Goal: Task Accomplishment & Management: Use online tool/utility

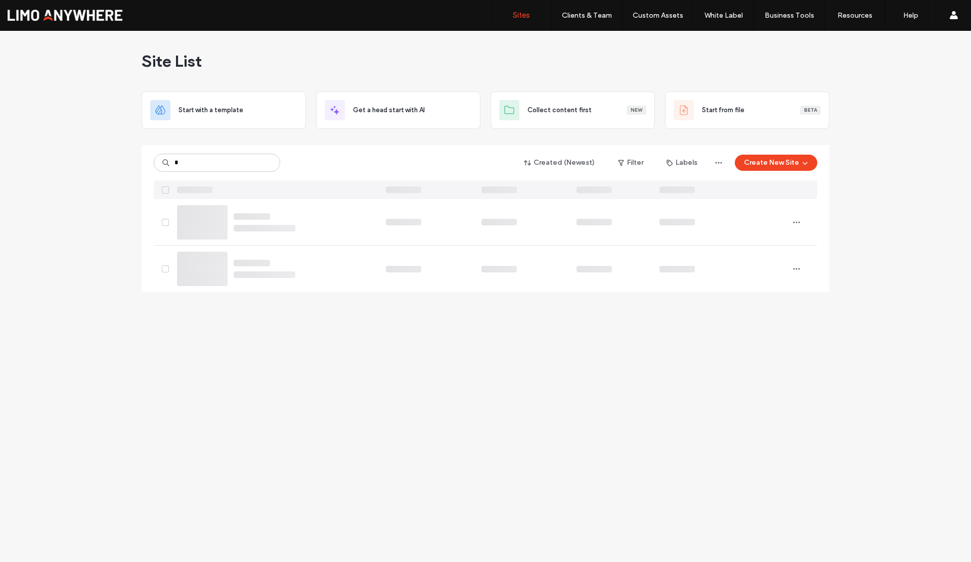
type input "*"
type input "******"
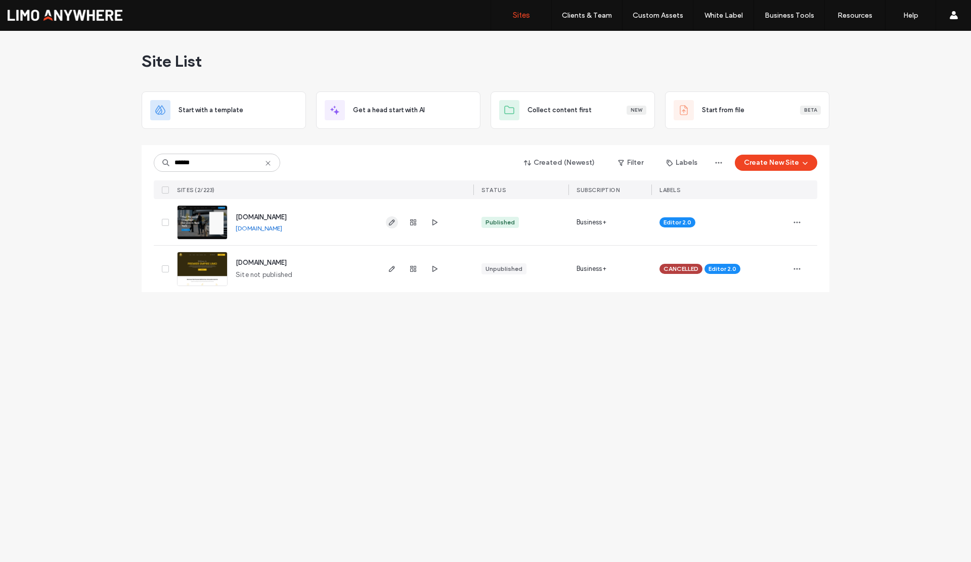
click at [390, 227] on span "button" at bounding box center [392, 222] width 12 height 12
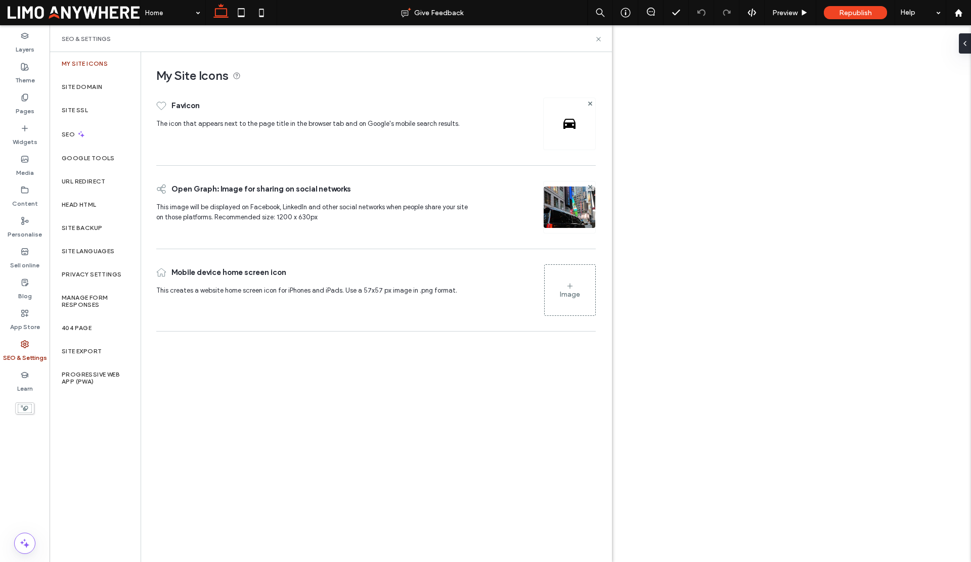
click at [83, 156] on label "Google Tools" at bounding box center [88, 158] width 53 height 7
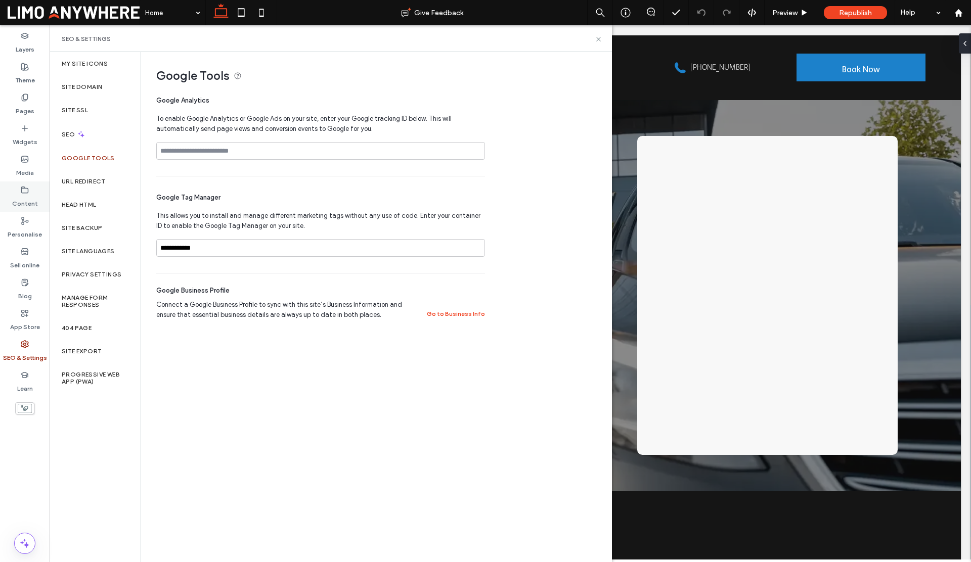
click at [19, 190] on div "Content" at bounding box center [25, 197] width 50 height 31
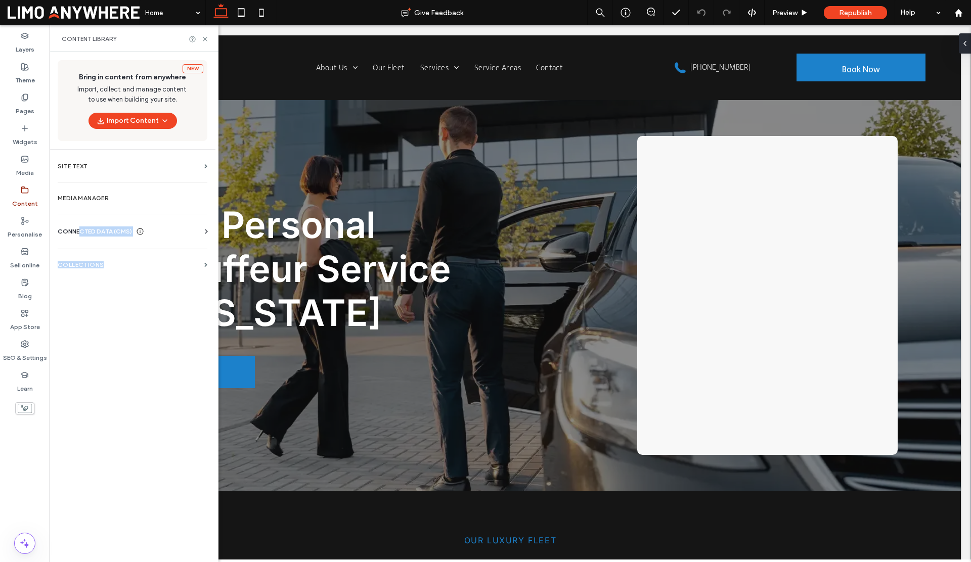
drag, startPoint x: 80, startPoint y: 269, endPoint x: 78, endPoint y: 234, distance: 34.9
click at [78, 234] on div "New Bring in content from anywhere Import, collect and manage content to use wh…" at bounding box center [133, 306] width 166 height 508
click at [78, 232] on span "CONNECTED DATA (CMS)" at bounding box center [95, 232] width 74 height 10
click at [94, 261] on section "Business info" at bounding box center [135, 256] width 154 height 23
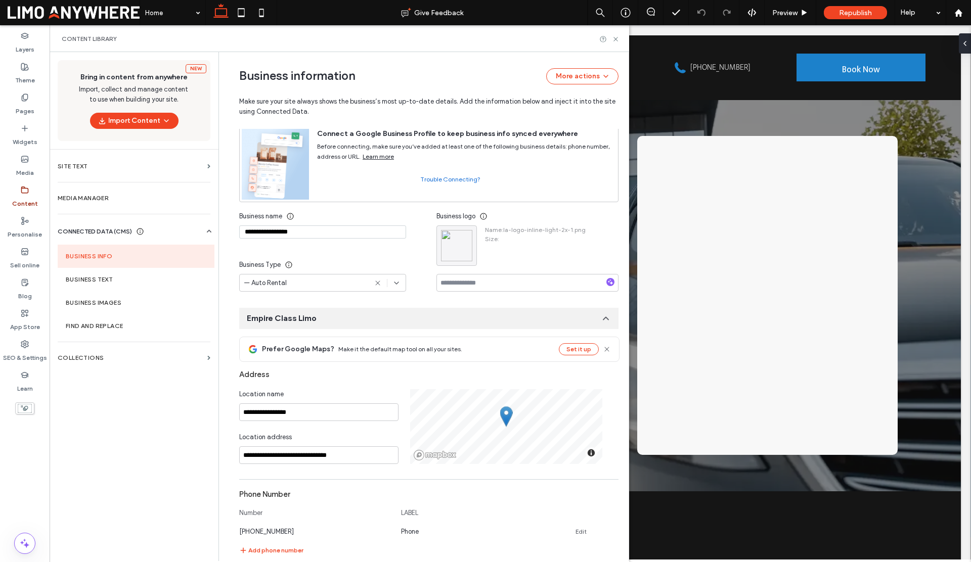
scroll to position [178, 0]
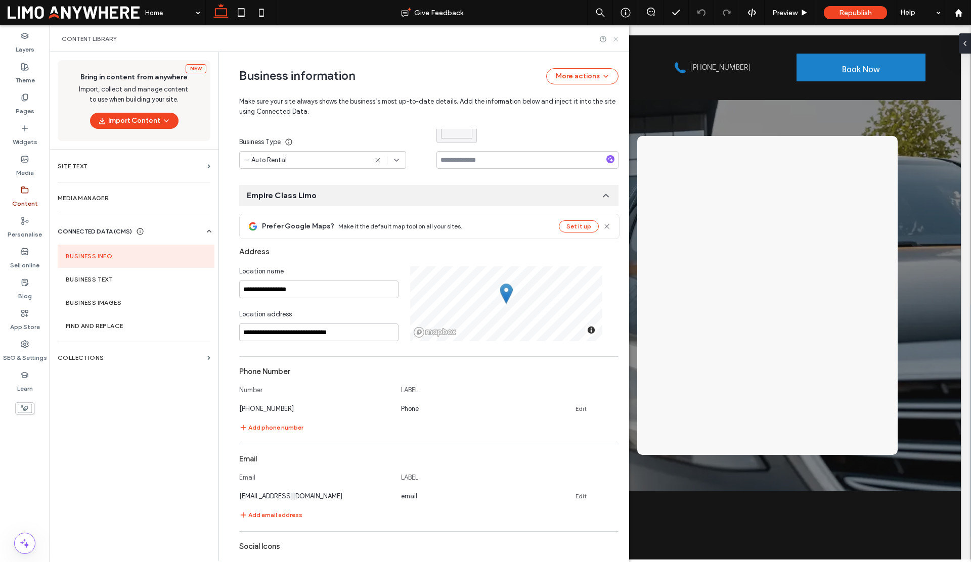
click at [617, 40] on use at bounding box center [615, 39] width 4 height 4
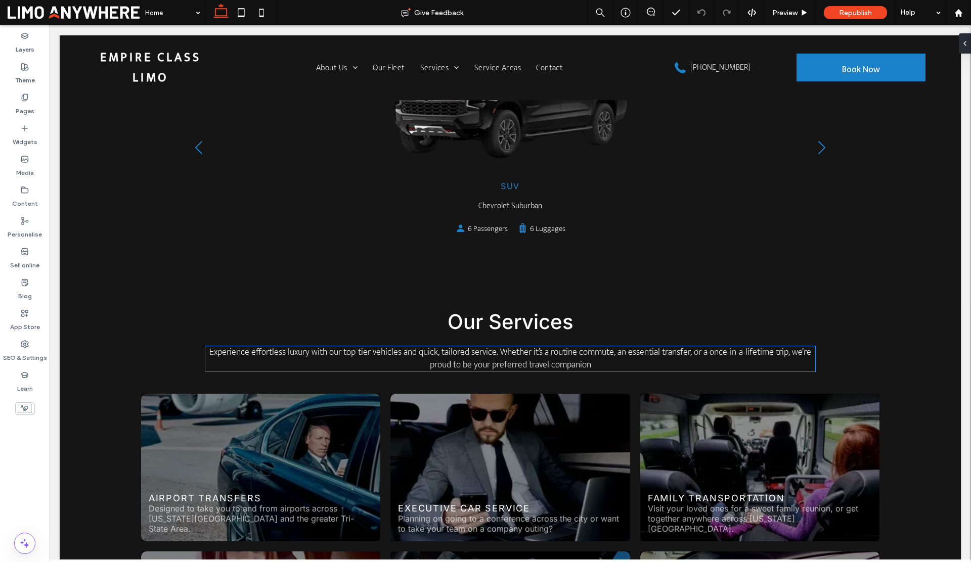
scroll to position [747, 0]
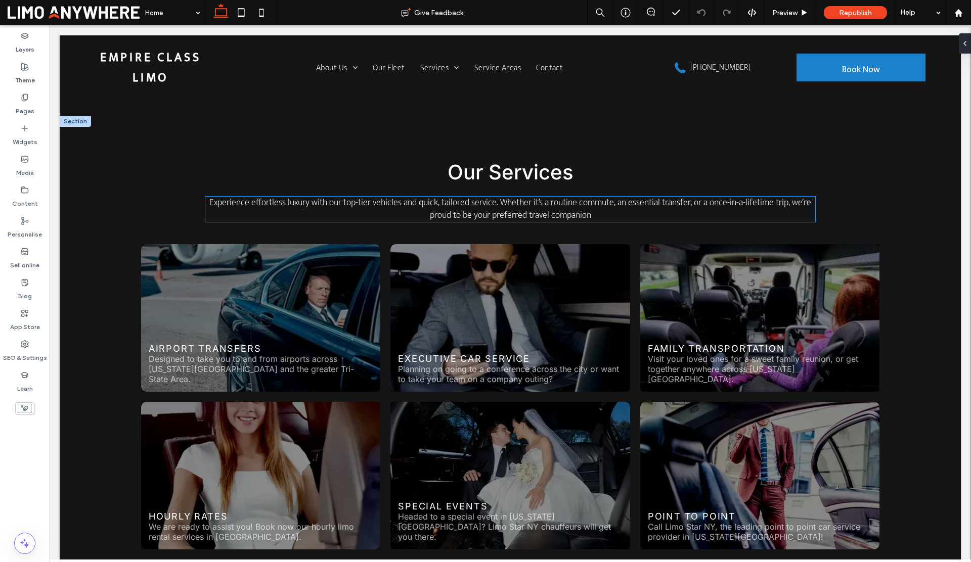
click at [390, 211] on p "Experience effortless luxury with our top-tier vehicles and quick, tailored ser…" at bounding box center [510, 209] width 610 height 25
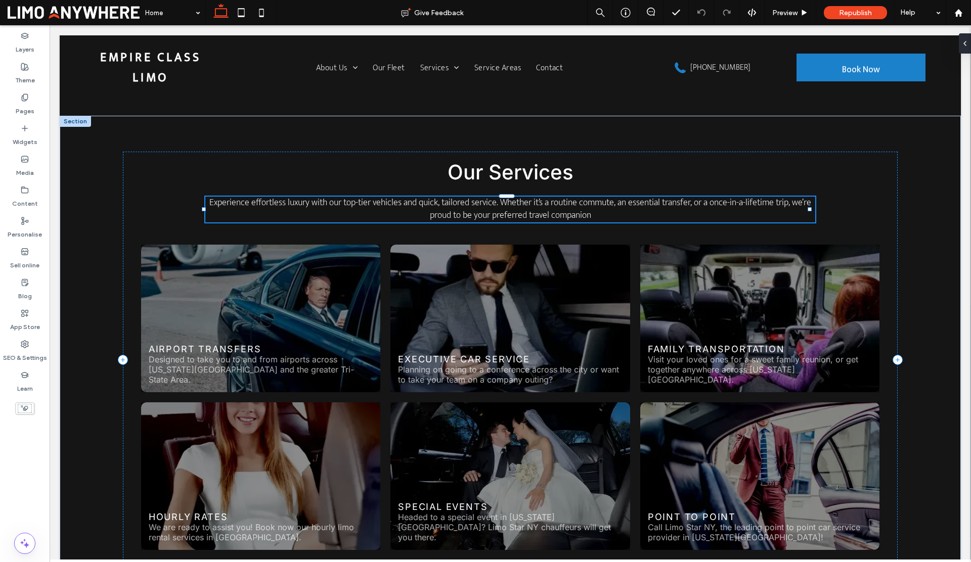
click at [390, 211] on p "Experience effortless luxury with our top-tier vehicles and quick, tailored ser…" at bounding box center [510, 209] width 610 height 25
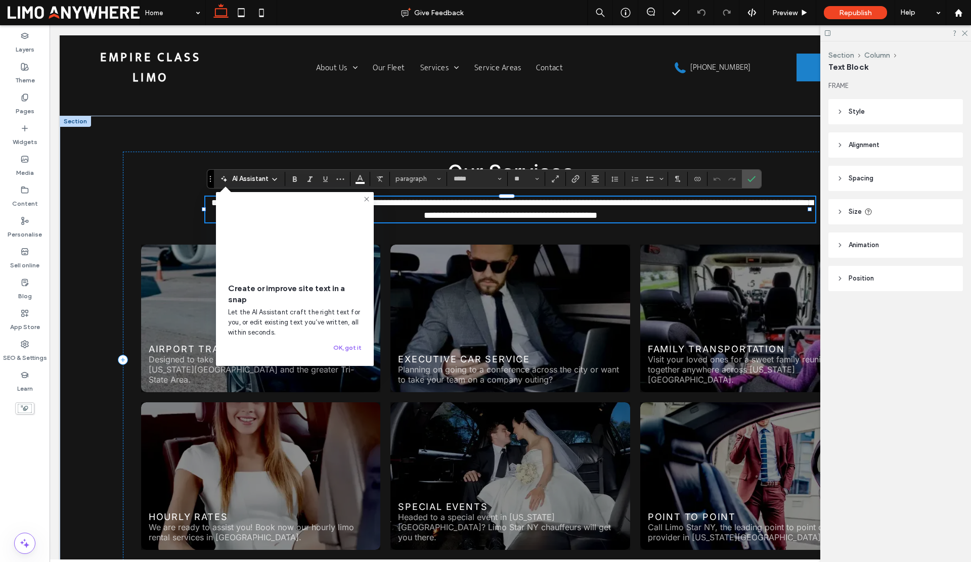
click at [238, 177] on span "AI Assistant" at bounding box center [250, 179] width 36 height 10
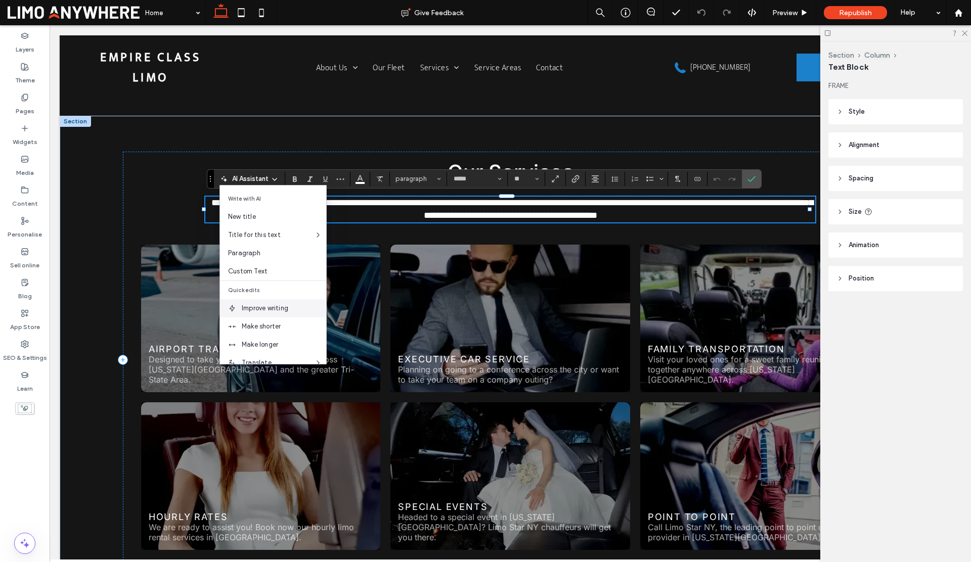
click at [262, 317] on div "Improve writing" at bounding box center [273, 308] width 106 height 18
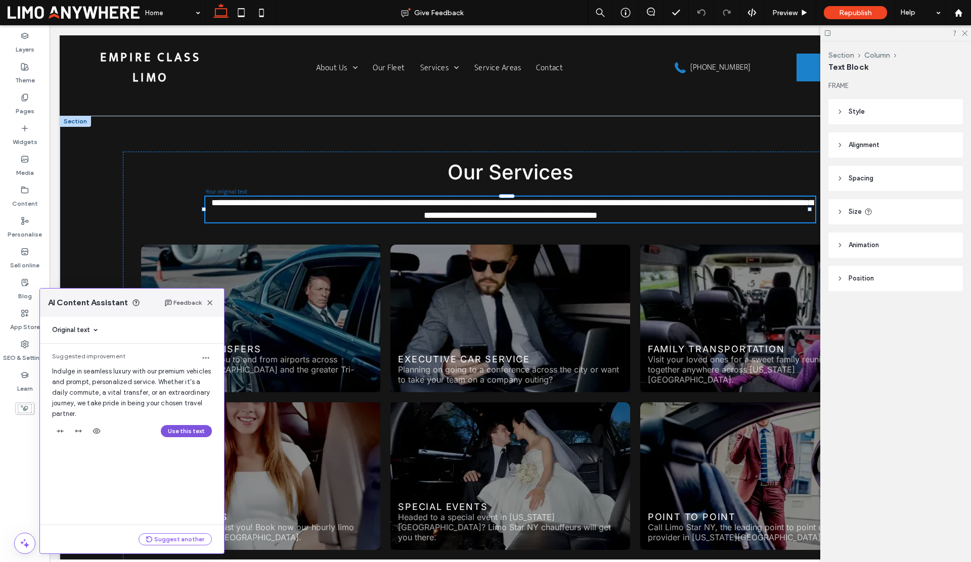
click at [189, 428] on button "Use this text" at bounding box center [186, 431] width 51 height 12
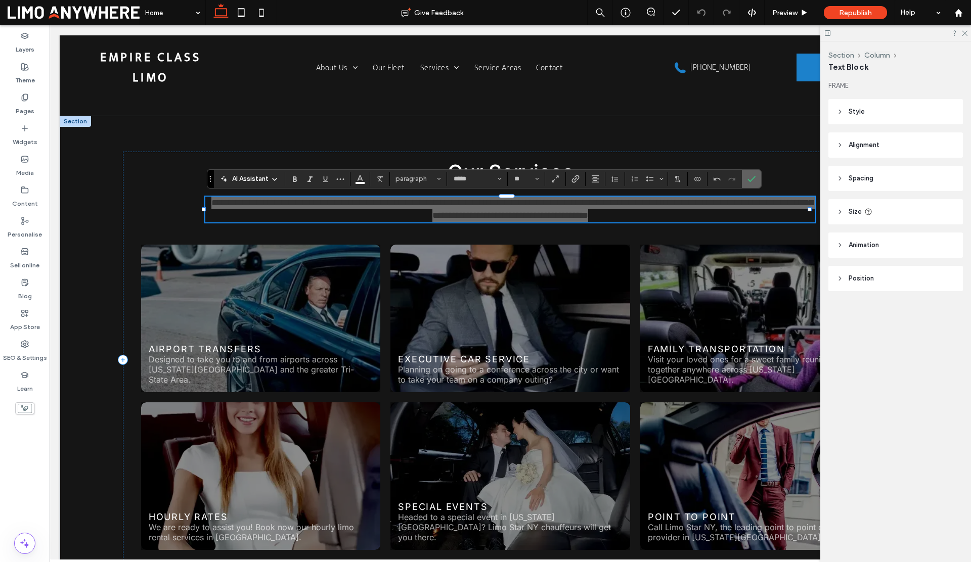
drag, startPoint x: 754, startPoint y: 177, endPoint x: 599, endPoint y: 187, distance: 155.0
click at [754, 177] on icon "Confirm" at bounding box center [751, 179] width 8 height 8
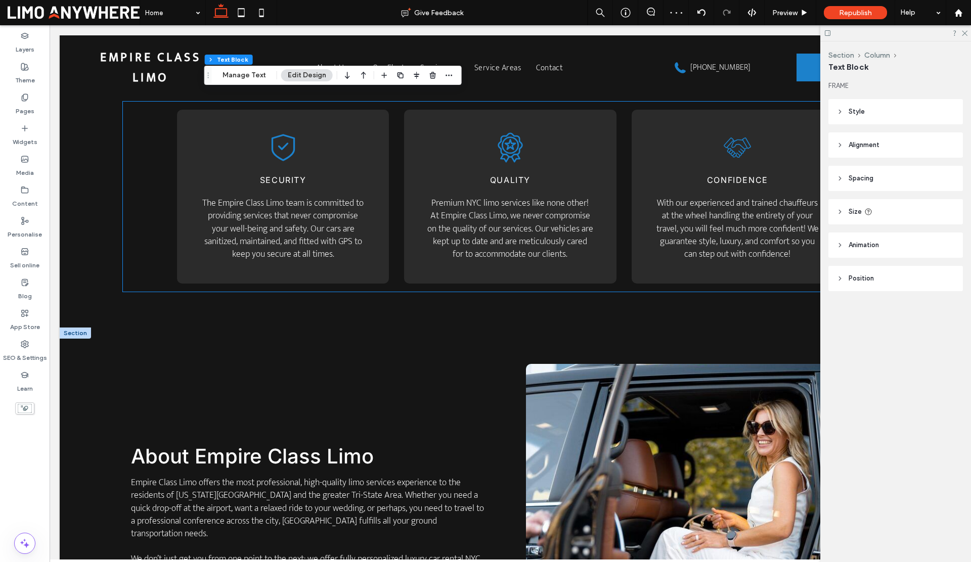
scroll to position [1748, 0]
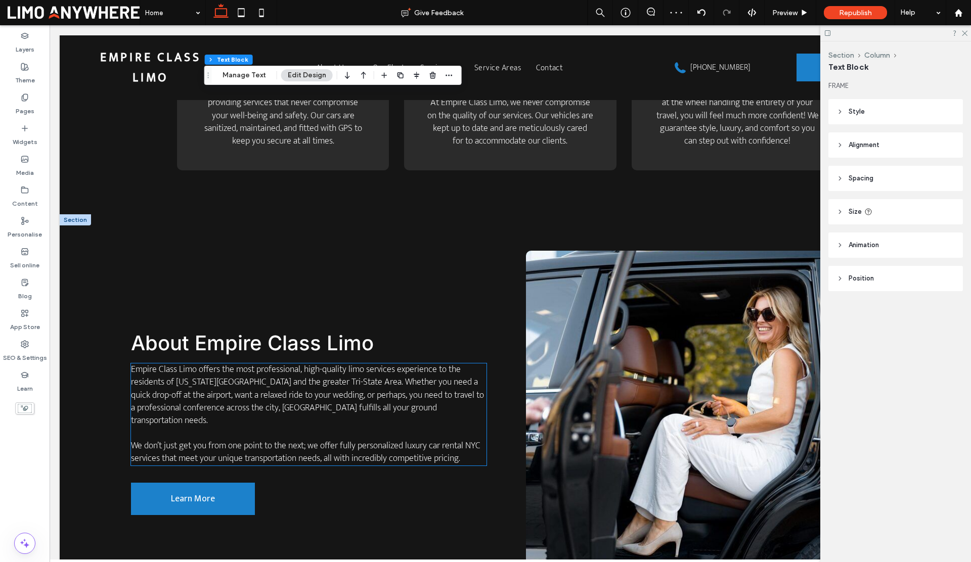
click at [312, 385] on span "Empire Class Limo offers the most professional, high-quality limo services expe…" at bounding box center [307, 395] width 353 height 66
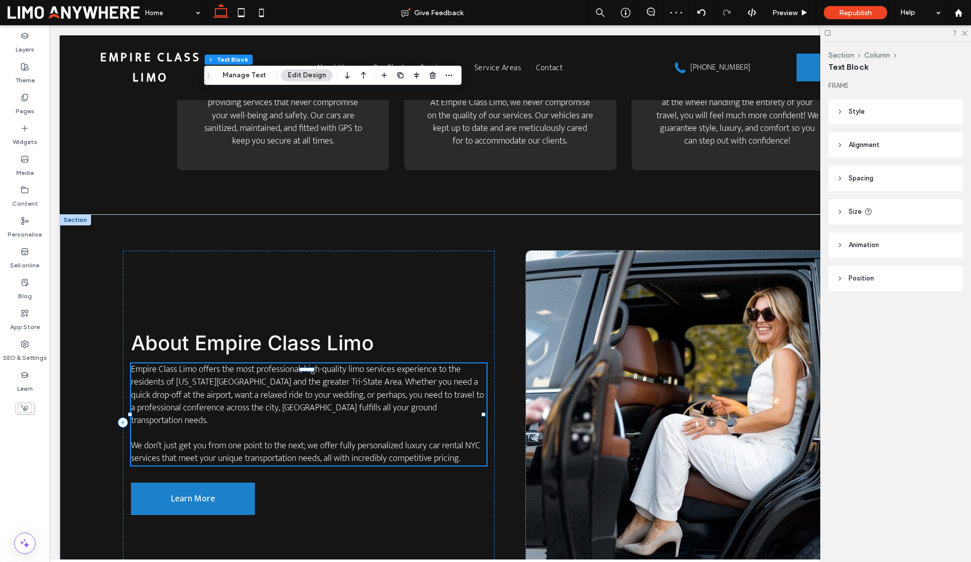
click at [312, 385] on span "Empire Class Limo offers the most professional, high-quality limo services expe…" at bounding box center [307, 395] width 353 height 66
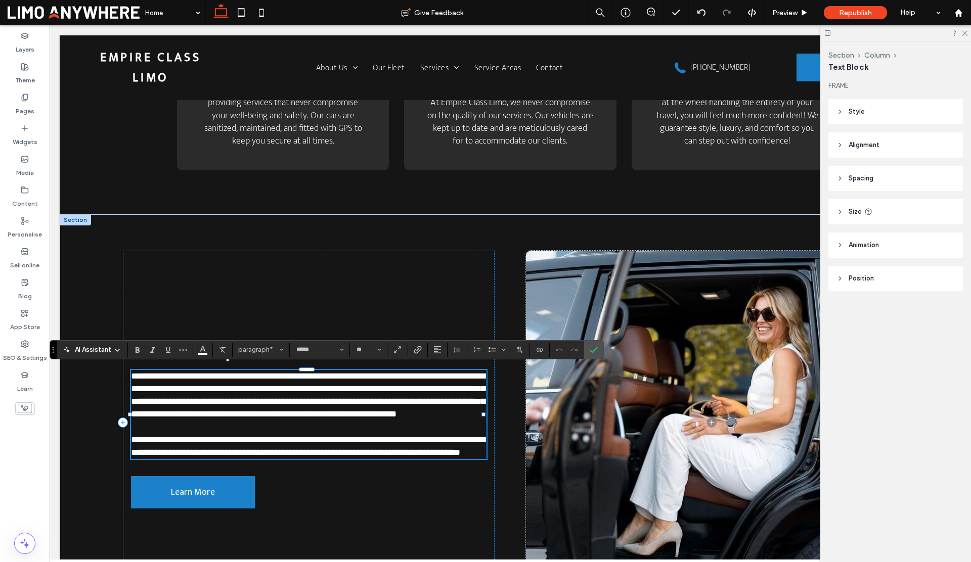
click at [100, 350] on span "AI Assistant" at bounding box center [93, 350] width 36 height 10
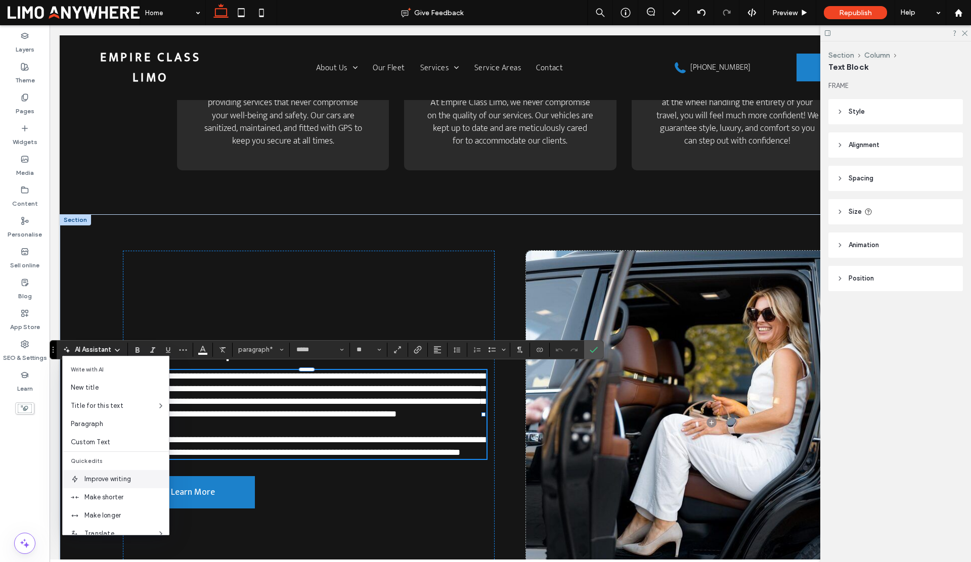
click at [108, 476] on span "Improve writing" at bounding box center [126, 479] width 84 height 10
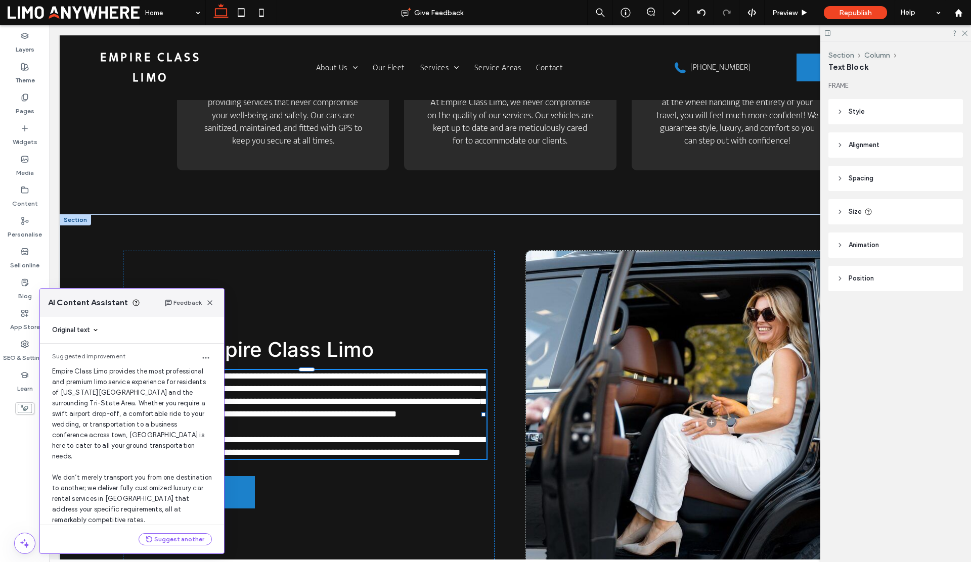
scroll to position [22, 0]
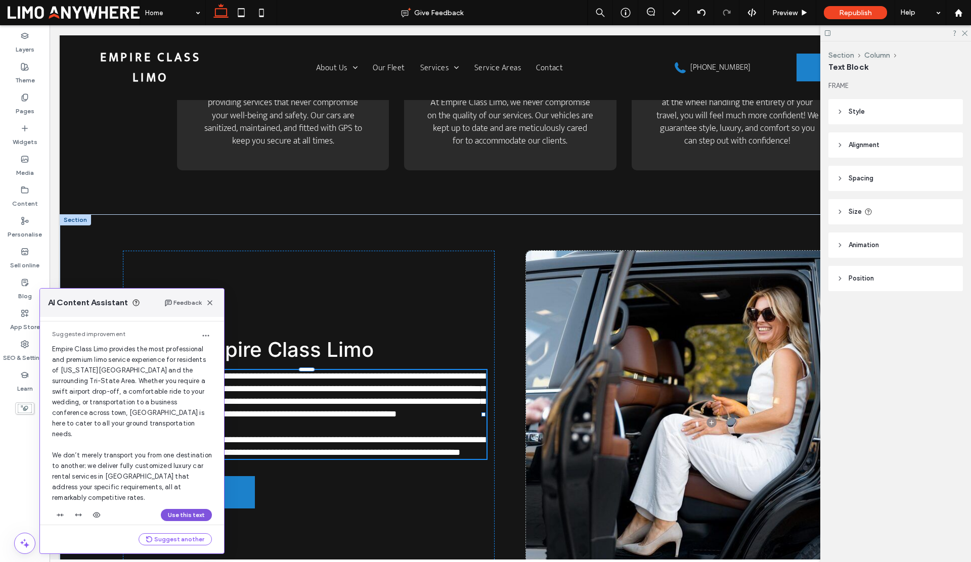
click at [177, 509] on button "Use this text" at bounding box center [186, 515] width 51 height 12
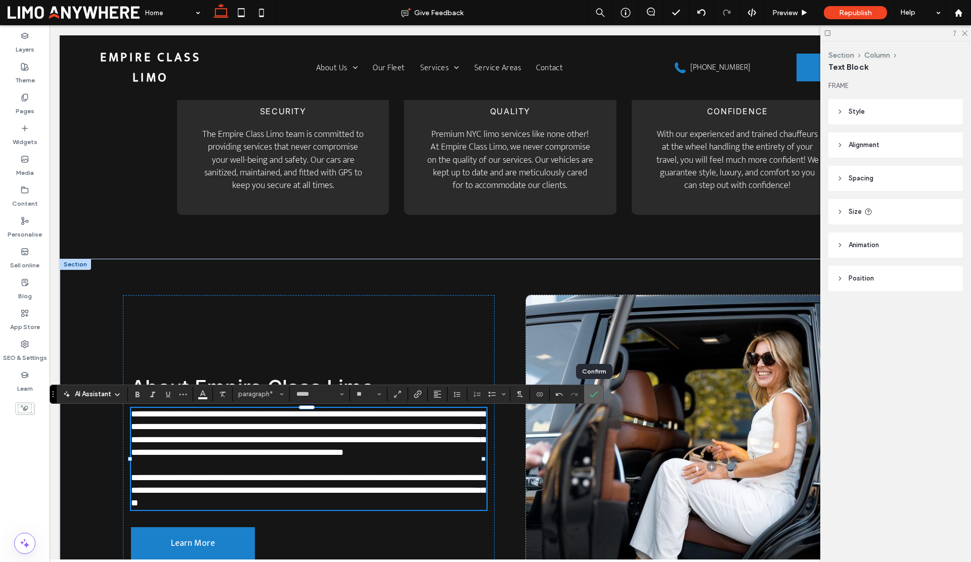
drag, startPoint x: 595, startPoint y: 396, endPoint x: 491, endPoint y: 386, distance: 104.7
click at [595, 396] on icon "Confirm" at bounding box center [594, 394] width 8 height 8
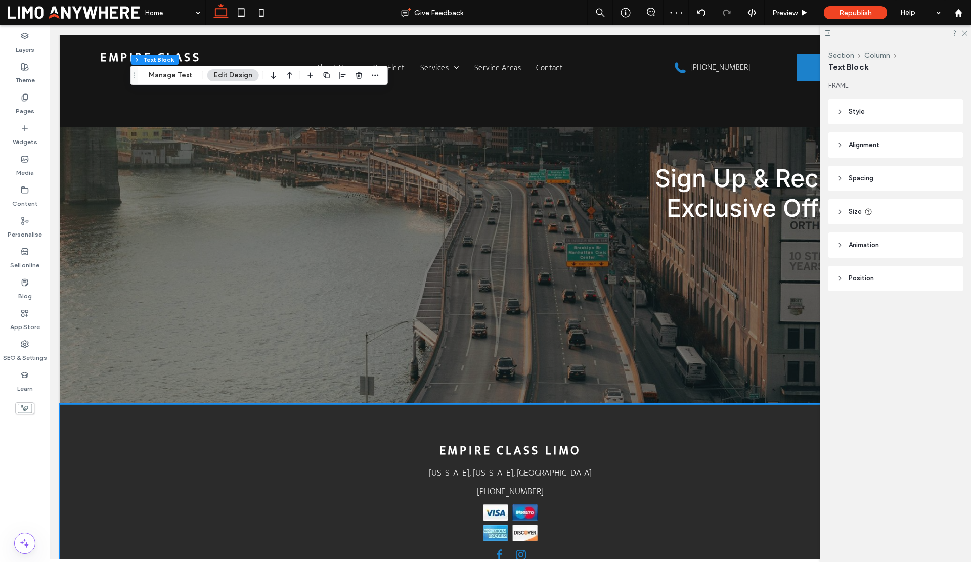
scroll to position [2638, 0]
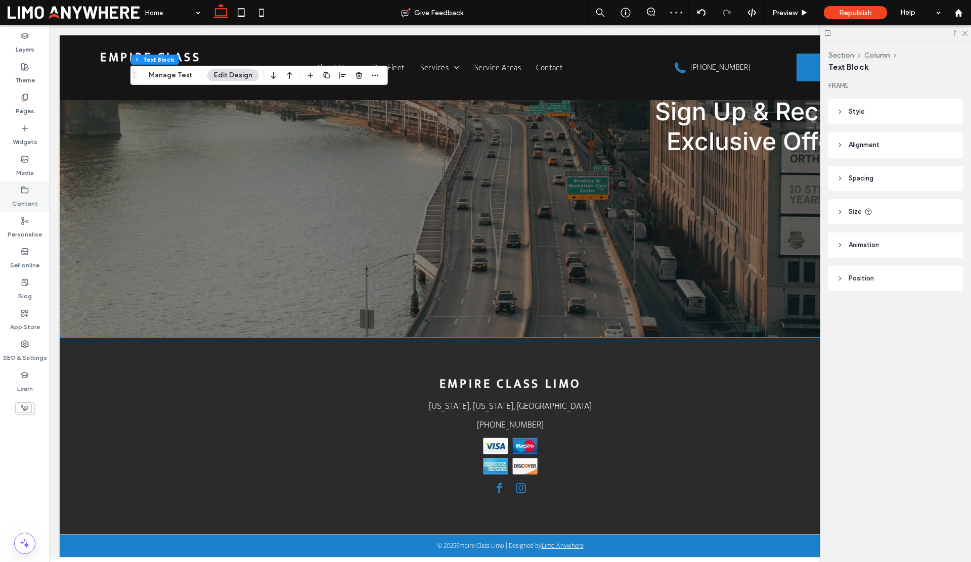
click at [22, 192] on use at bounding box center [25, 190] width 7 height 6
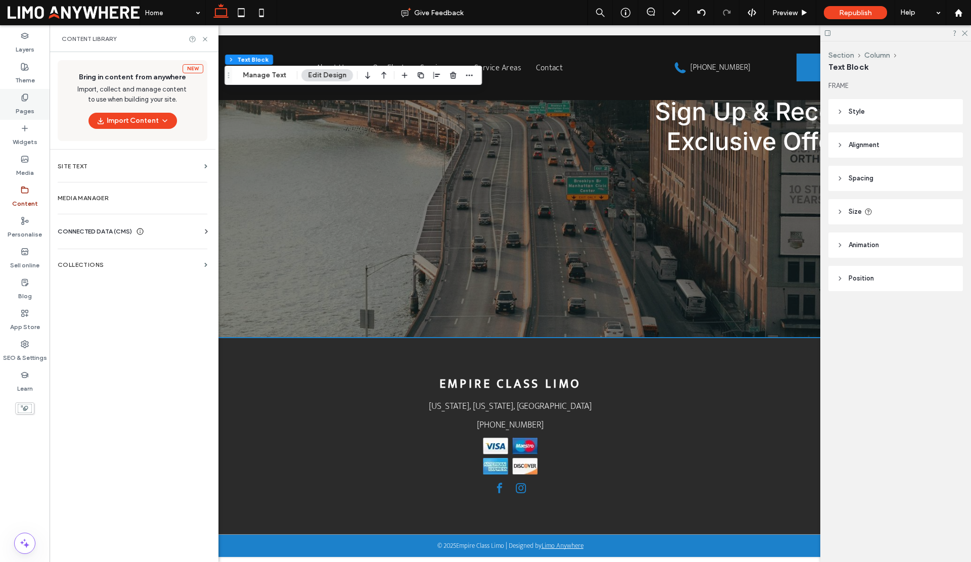
click at [26, 105] on label "Pages" at bounding box center [25, 109] width 19 height 14
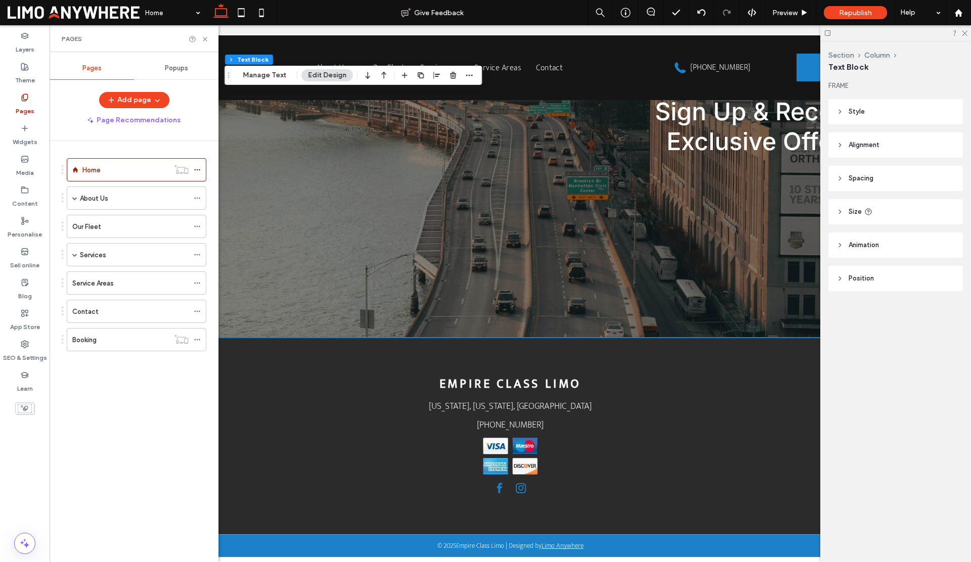
click at [95, 196] on label "About Us" at bounding box center [94, 199] width 28 height 18
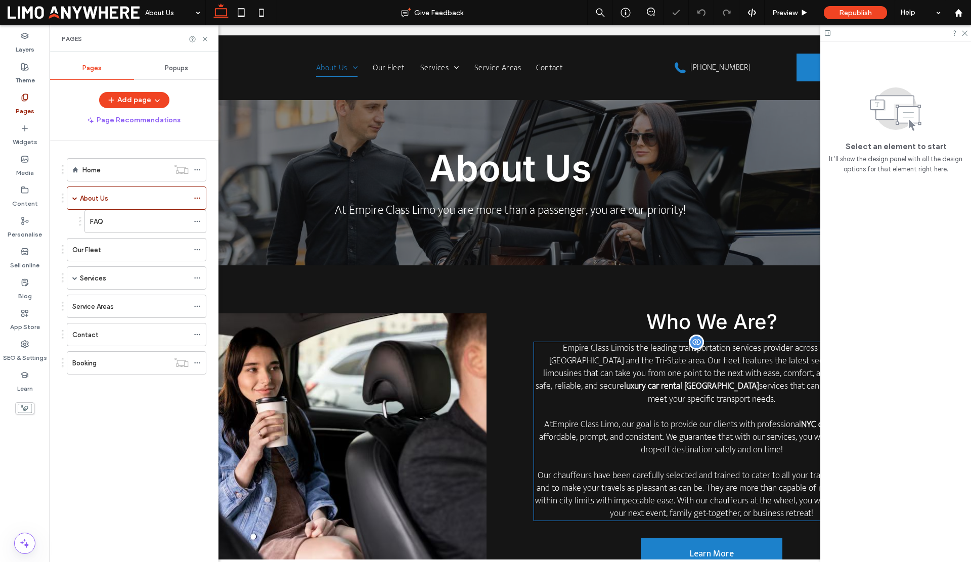
click at [578, 357] on span "Empire Class Limo is the leading transportation services provider across New Yo…" at bounding box center [707, 368] width 345 height 54
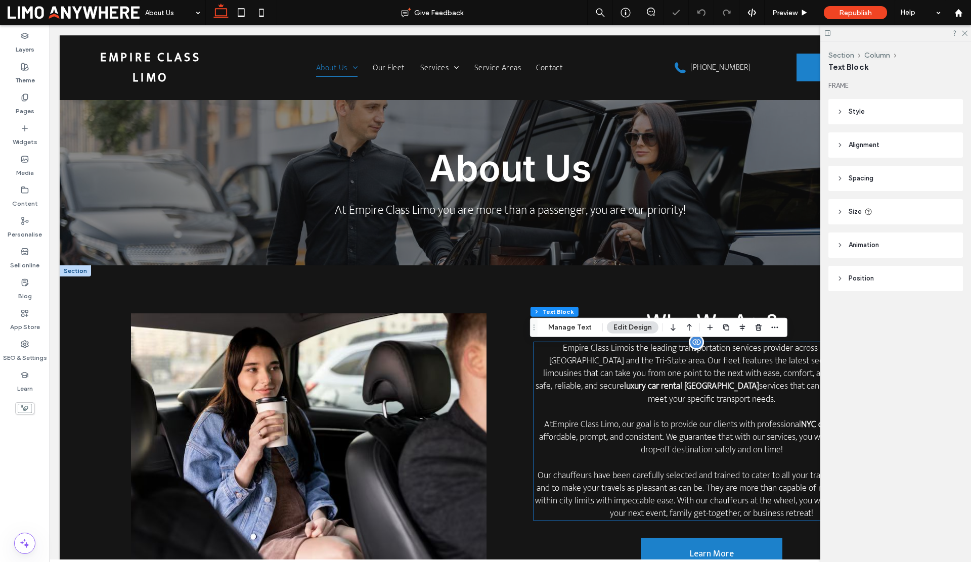
click at [578, 357] on span "Empire Class Limo is the leading transportation services provider across New Yo…" at bounding box center [707, 368] width 345 height 54
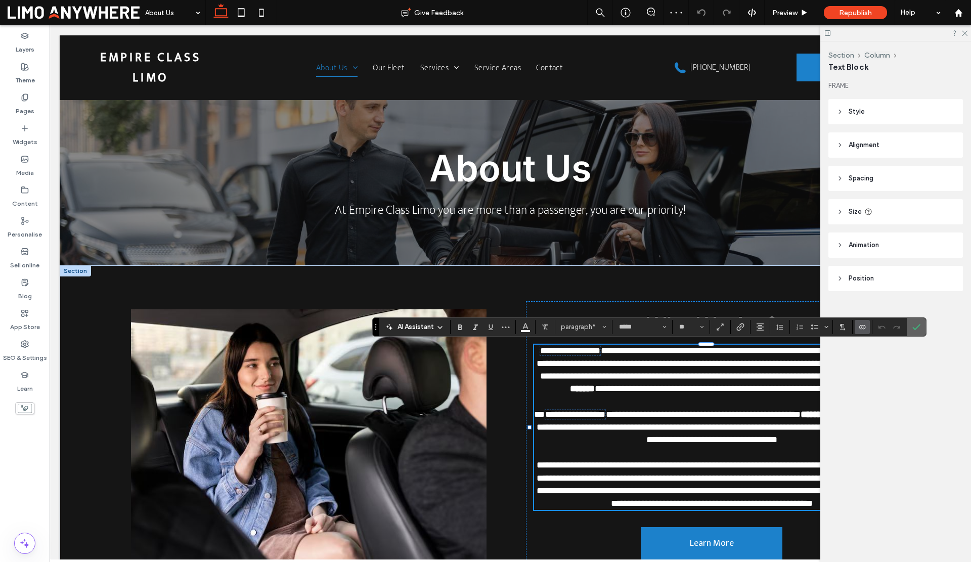
click at [915, 325] on icon "Confirm" at bounding box center [916, 327] width 8 height 8
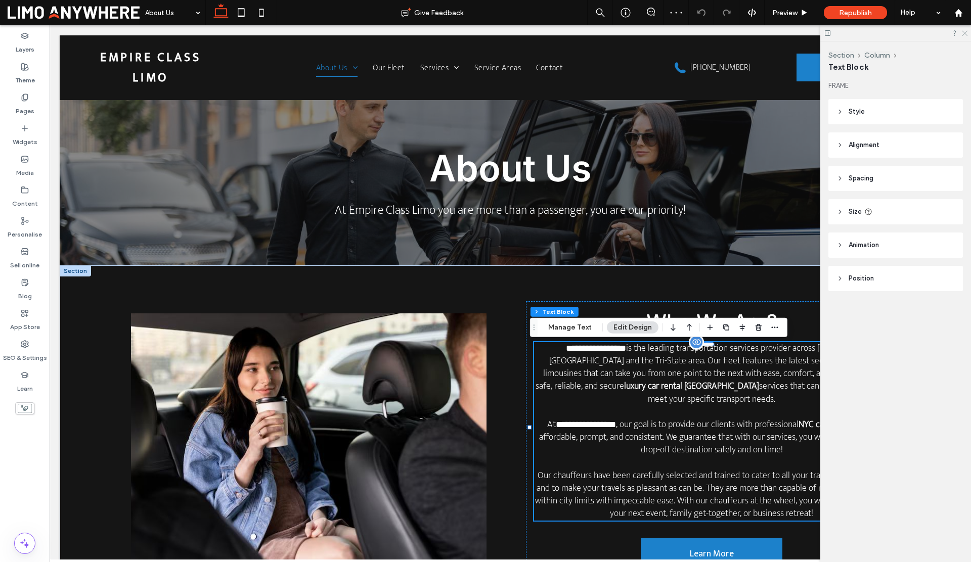
click at [964, 31] on icon at bounding box center [964, 32] width 7 height 7
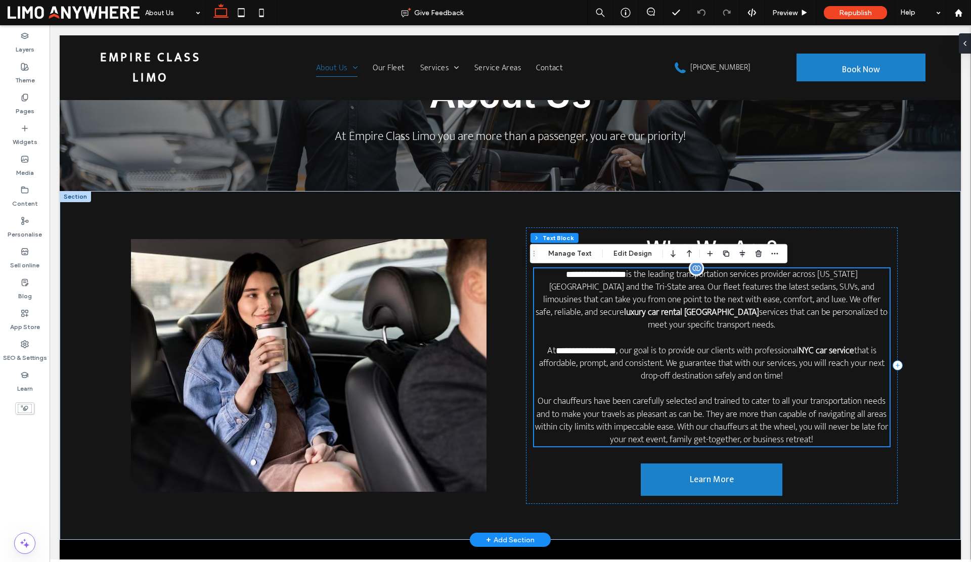
scroll to position [85, 0]
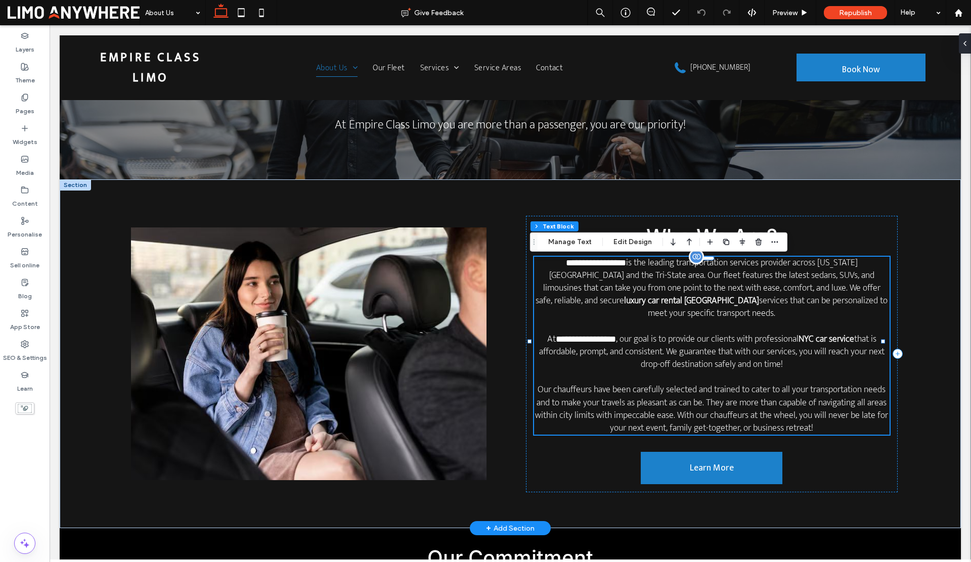
click at [667, 350] on span "that is affordable, prompt, and consistent. We guarantee that with our services…" at bounding box center [711, 384] width 353 height 104
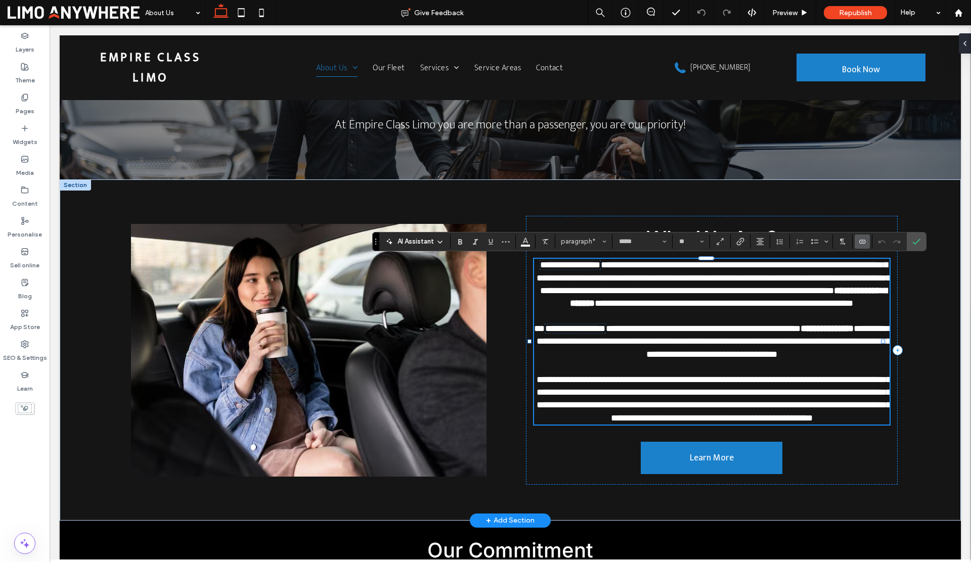
click at [667, 350] on span "**********" at bounding box center [715, 373] width 356 height 98
click at [638, 336] on span "**********" at bounding box center [715, 373] width 356 height 98
drag, startPoint x: 604, startPoint y: 265, endPoint x: 541, endPoint y: 264, distance: 62.7
click at [541, 264] on span "**********" at bounding box center [714, 277] width 354 height 35
drag, startPoint x: 537, startPoint y: 265, endPoint x: 594, endPoint y: 264, distance: 57.1
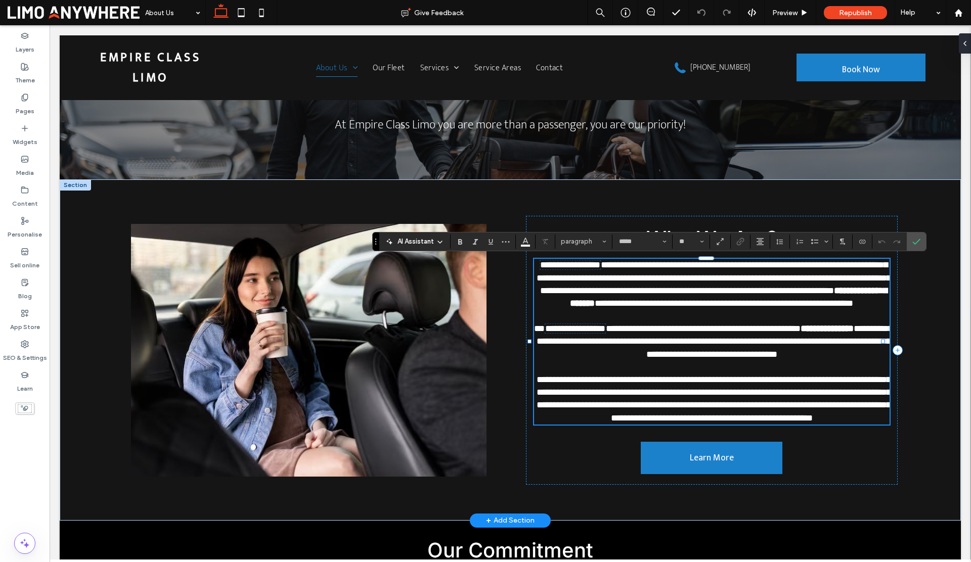
click at [594, 264] on span "**********" at bounding box center [570, 264] width 60 height 9
click at [920, 243] on icon "Confirm" at bounding box center [916, 242] width 8 height 8
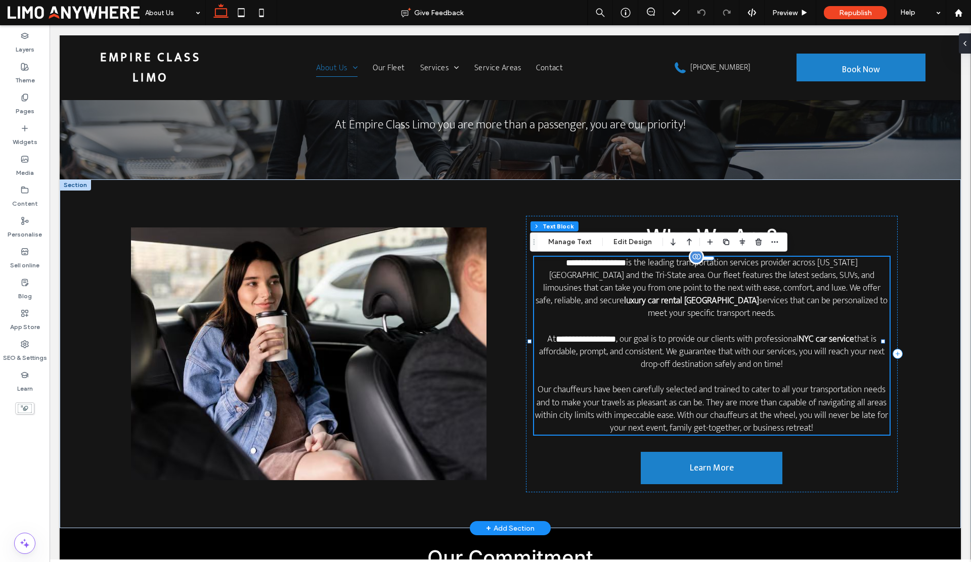
click at [585, 270] on span "**********" at bounding box center [707, 282] width 345 height 54
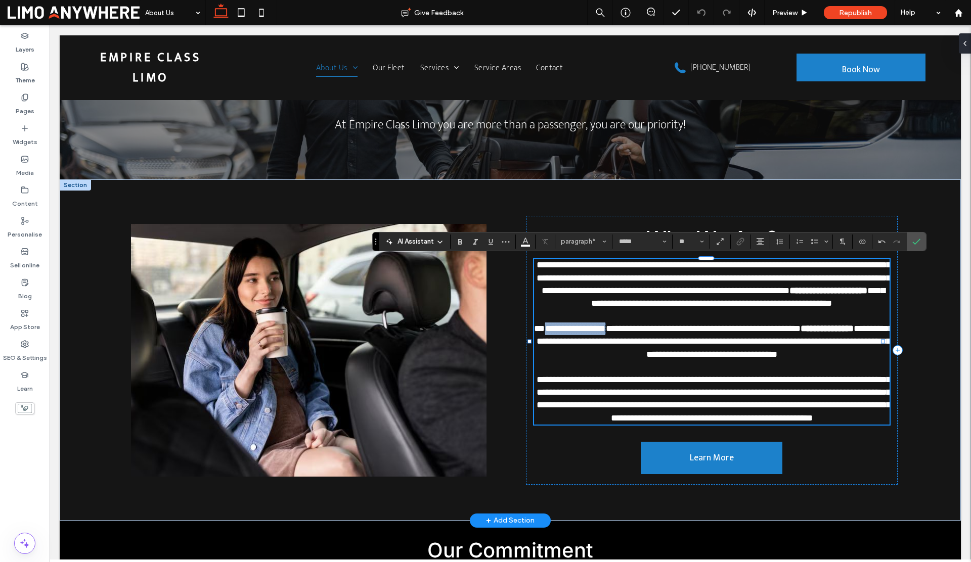
click at [588, 326] on span "**********" at bounding box center [575, 328] width 60 height 9
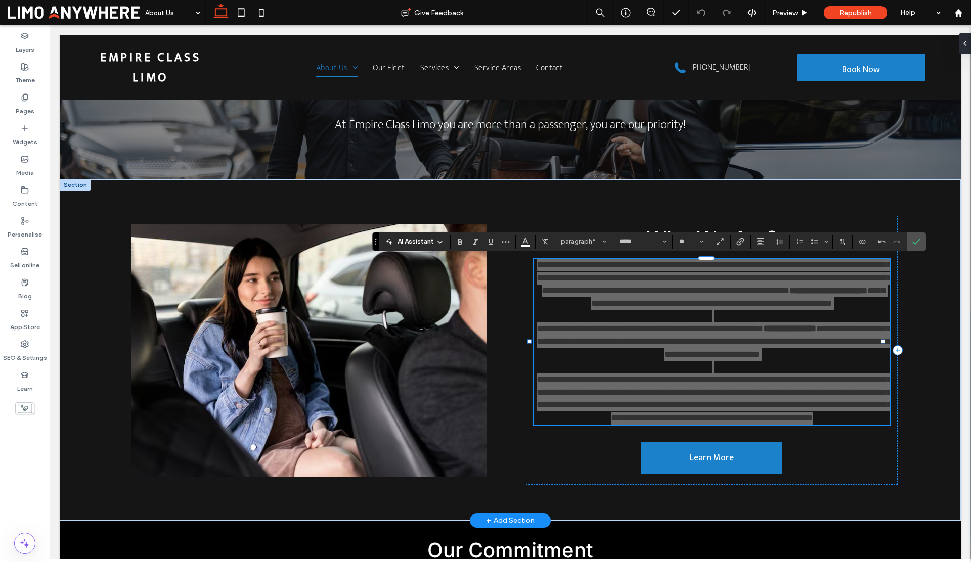
click at [422, 239] on span "AI Assistant" at bounding box center [415, 242] width 36 height 10
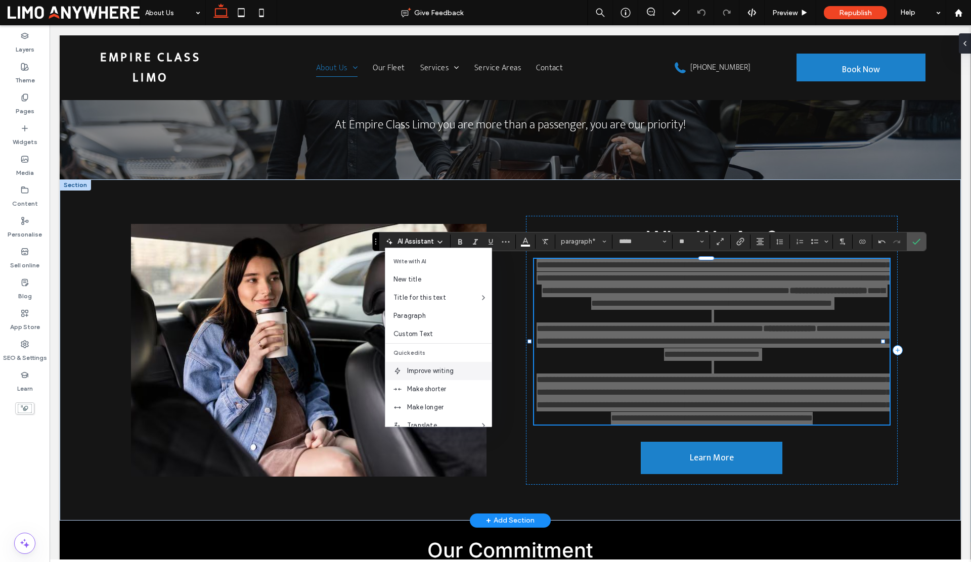
click at [433, 374] on span "Improve writing" at bounding box center [449, 371] width 84 height 10
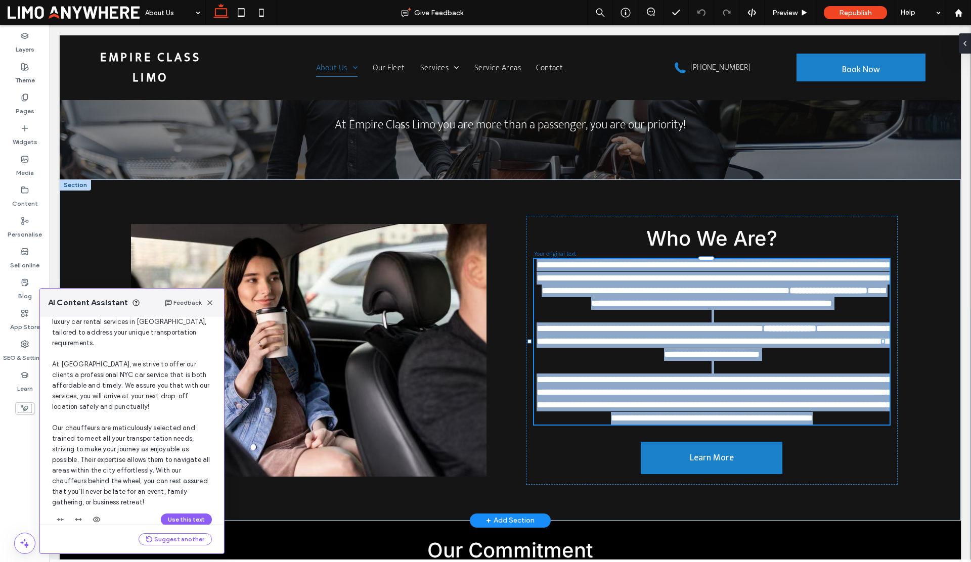
scroll to position [128, 0]
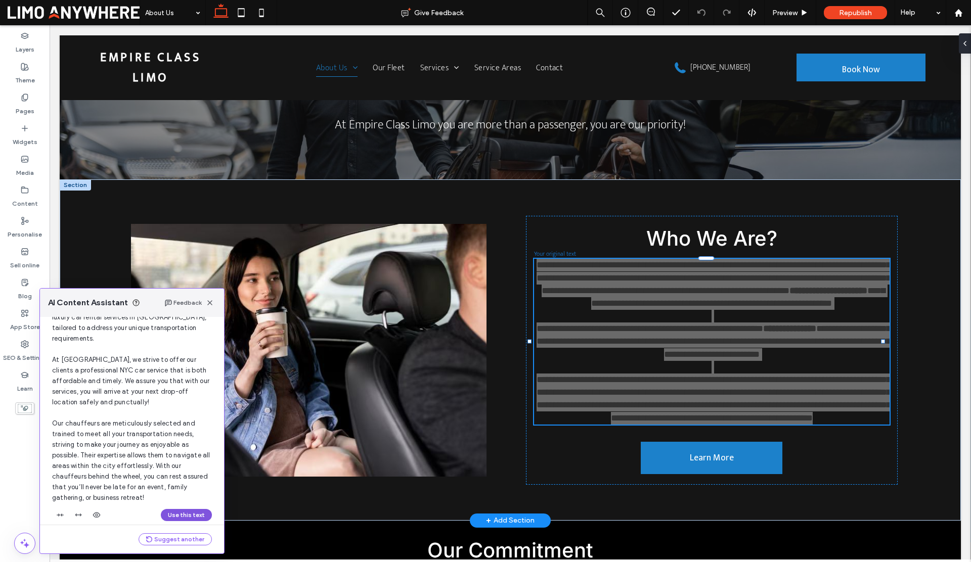
click at [178, 509] on button "Use this text" at bounding box center [186, 515] width 51 height 12
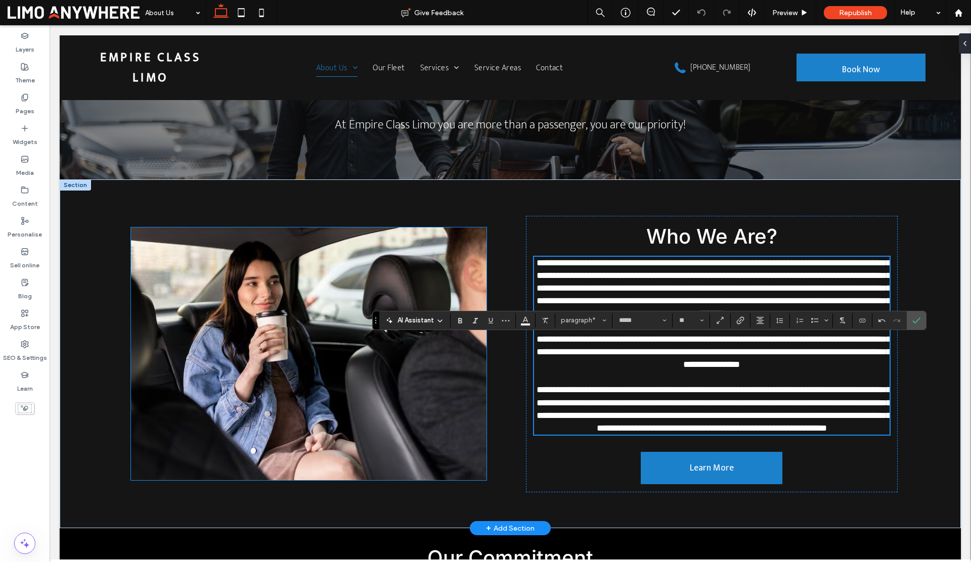
scroll to position [7, 0]
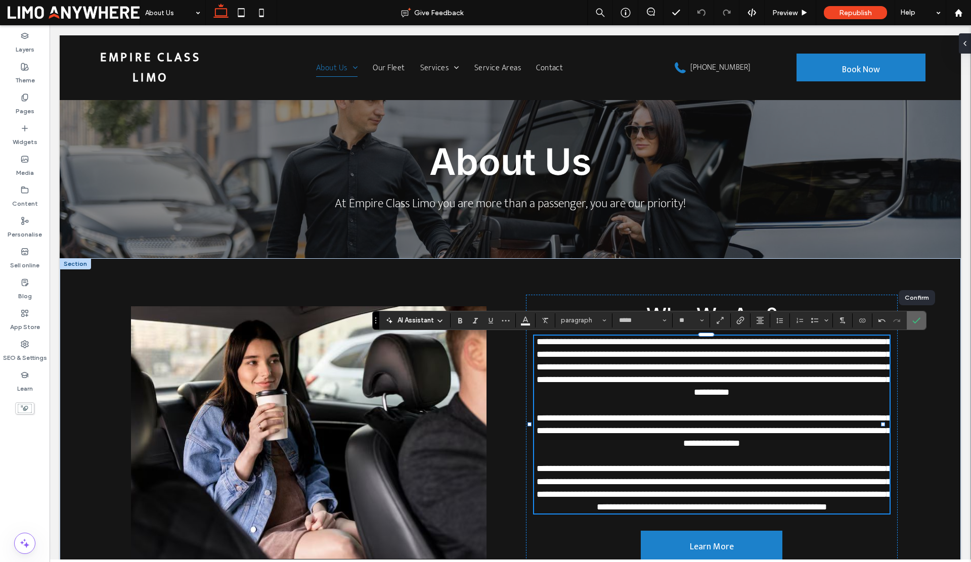
click at [917, 324] on icon "Confirm" at bounding box center [916, 321] width 8 height 8
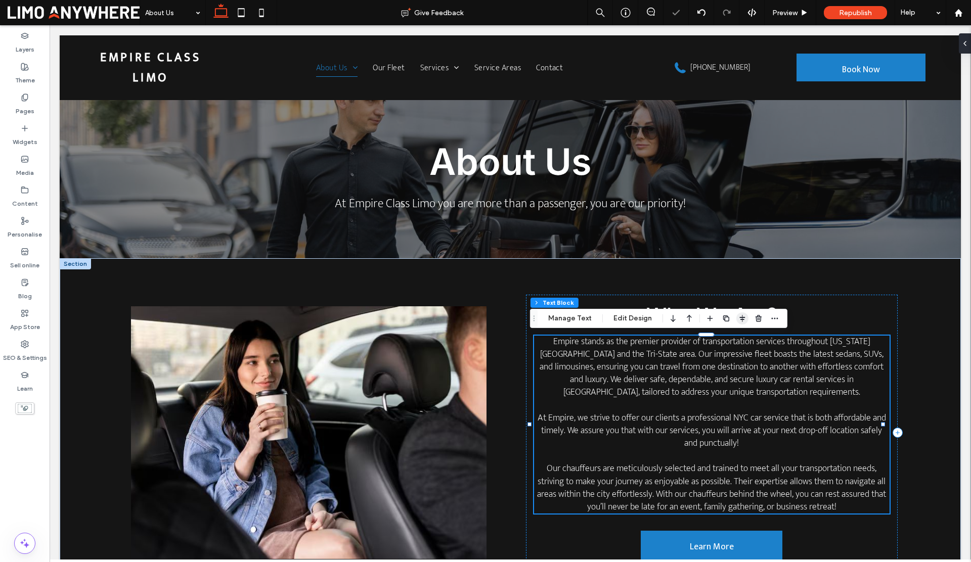
click at [740, 318] on use "button" at bounding box center [742, 318] width 6 height 7
click at [713, 338] on icon "flex-start" at bounding box center [715, 338] width 8 height 8
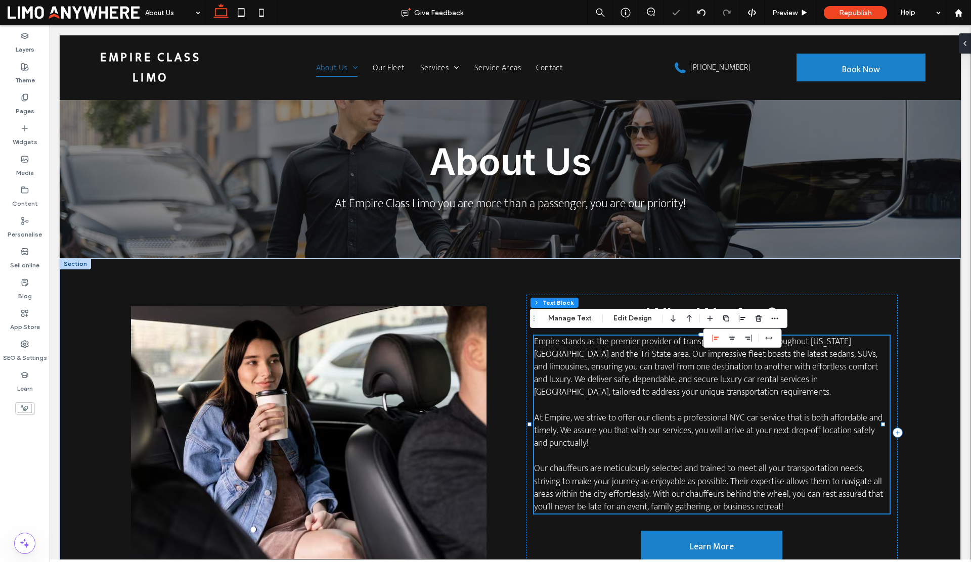
click at [673, 418] on span "At Empire, we strive to offer our clients a professional NYC car service that i…" at bounding box center [708, 431] width 348 height 40
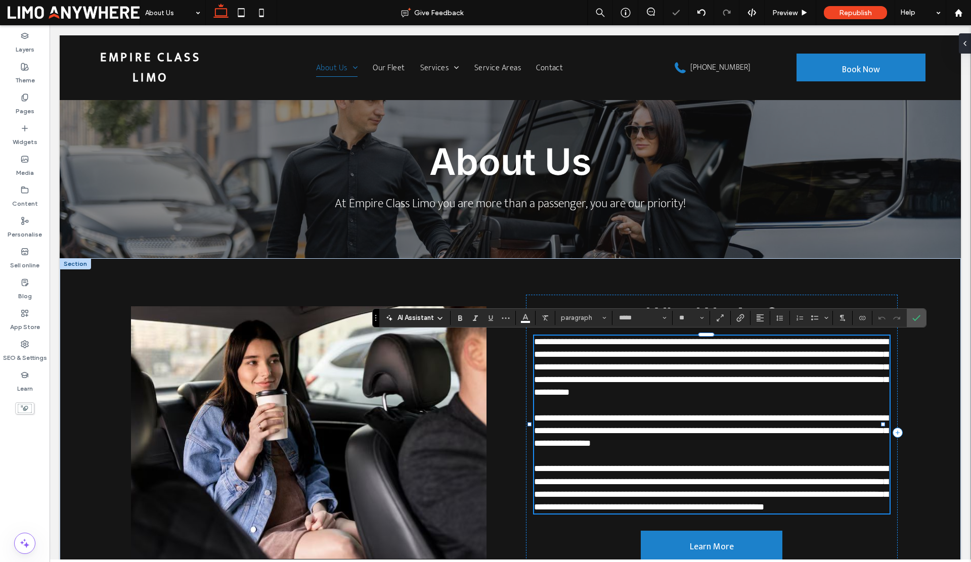
click at [582, 374] on span "**********" at bounding box center [711, 367] width 354 height 60
drag, startPoint x: 558, startPoint y: 343, endPoint x: 530, endPoint y: 341, distance: 27.3
click at [534, 341] on span "**********" at bounding box center [711, 367] width 354 height 60
drag, startPoint x: 742, startPoint y: 321, endPoint x: 872, endPoint y: 325, distance: 130.0
click at [872, 325] on div "AI Assistant paragraph ***** **" at bounding box center [649, 317] width 554 height 19
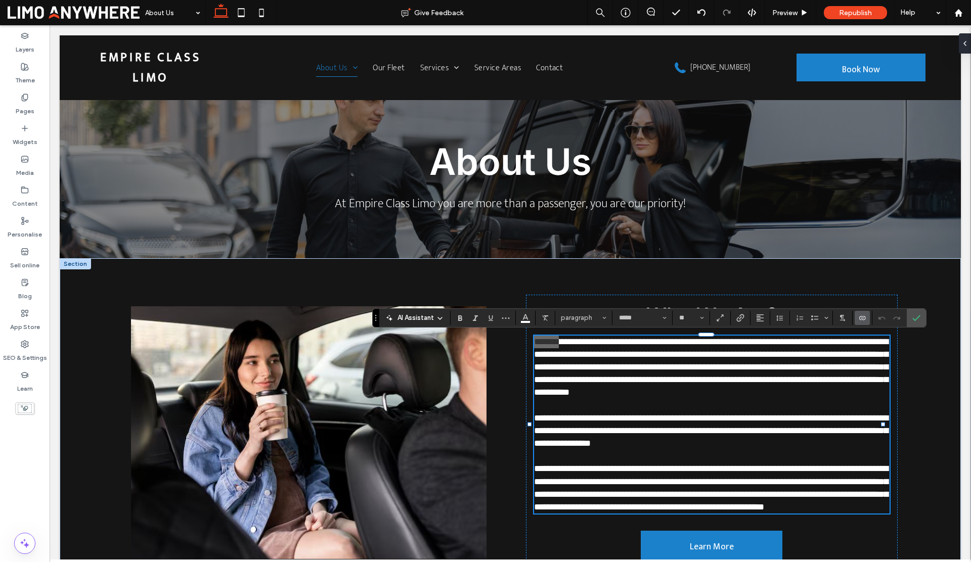
click at [863, 320] on icon "Connect to data" at bounding box center [862, 318] width 8 height 8
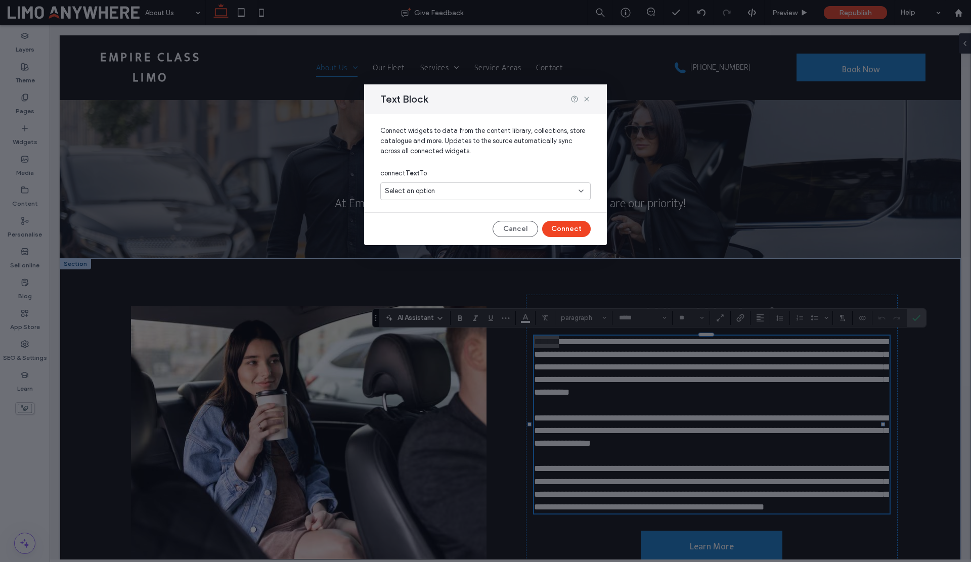
click at [415, 195] on span "Select an option" at bounding box center [410, 191] width 50 height 10
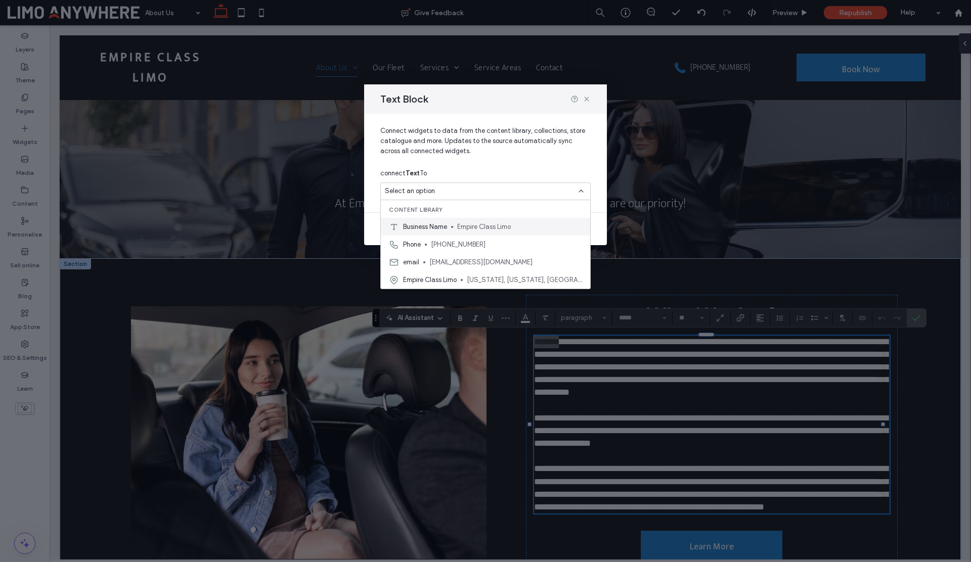
click at [424, 231] on span "Business Name" at bounding box center [425, 227] width 44 height 10
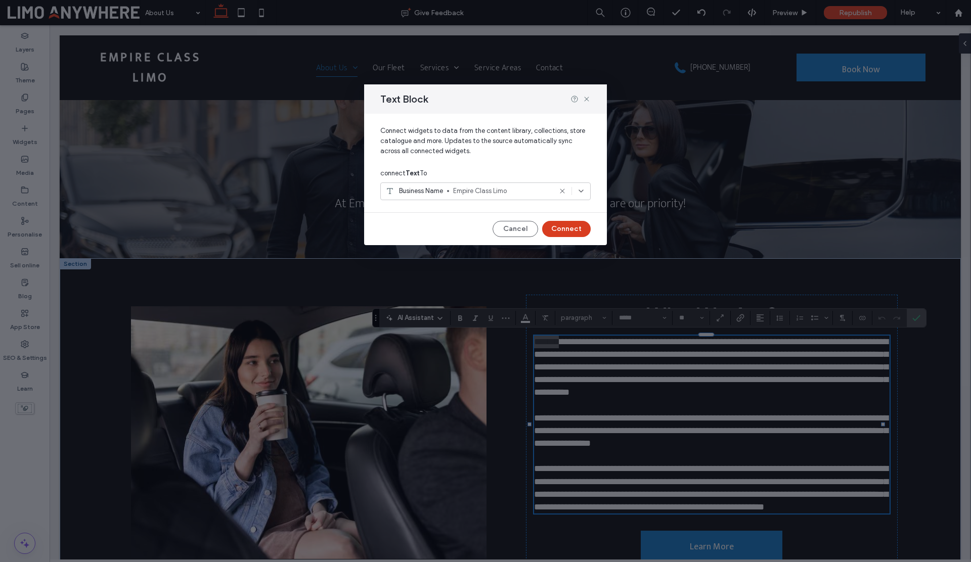
click at [576, 232] on button "Connect" at bounding box center [566, 229] width 49 height 16
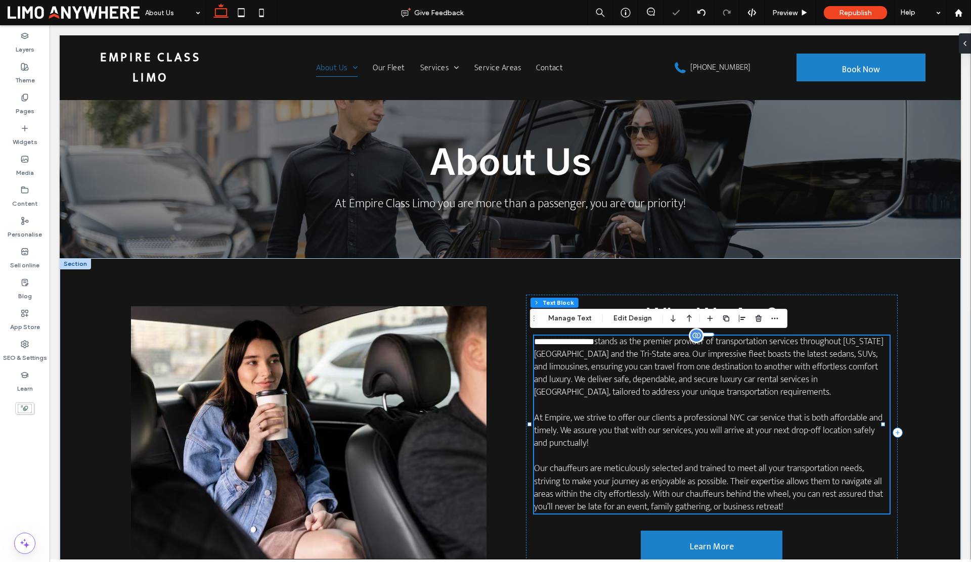
click at [596, 344] on span "**********" at bounding box center [708, 367] width 349 height 66
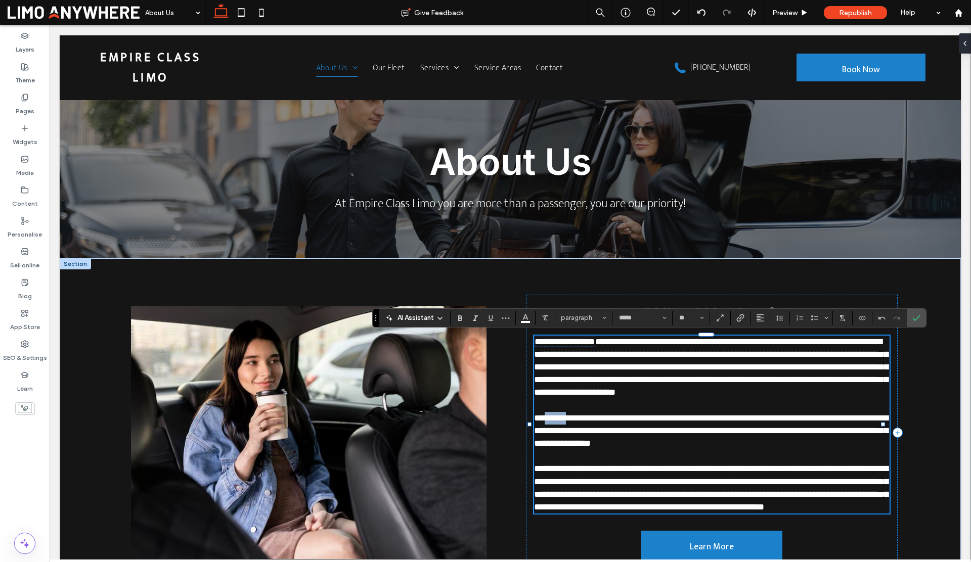
drag, startPoint x: 566, startPoint y: 417, endPoint x: 542, endPoint y: 417, distance: 24.3
click at [542, 417] on span "**********" at bounding box center [711, 431] width 354 height 34
click at [861, 318] on use "Connect to data" at bounding box center [862, 318] width 6 height 4
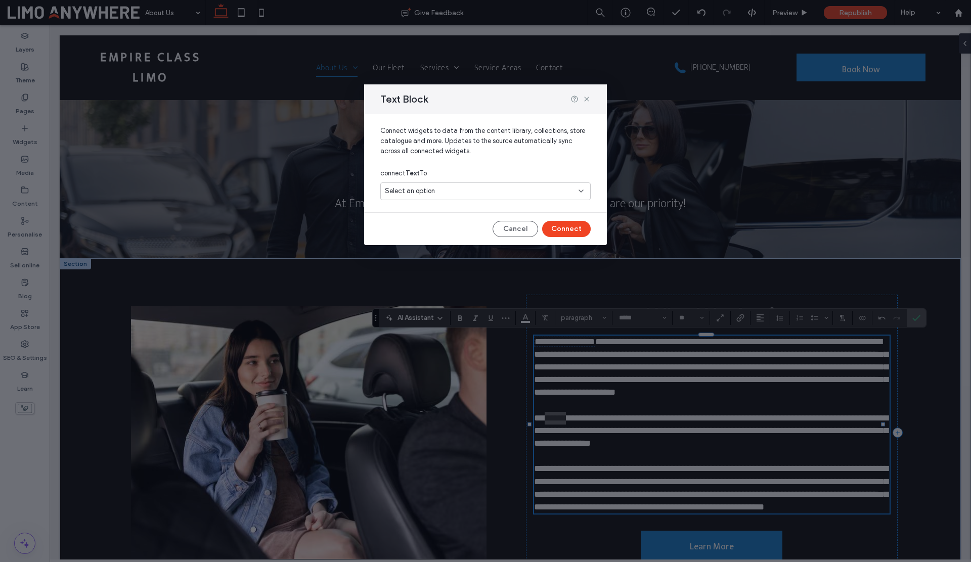
click at [443, 190] on div "Select an option" at bounding box center [479, 191] width 189 height 10
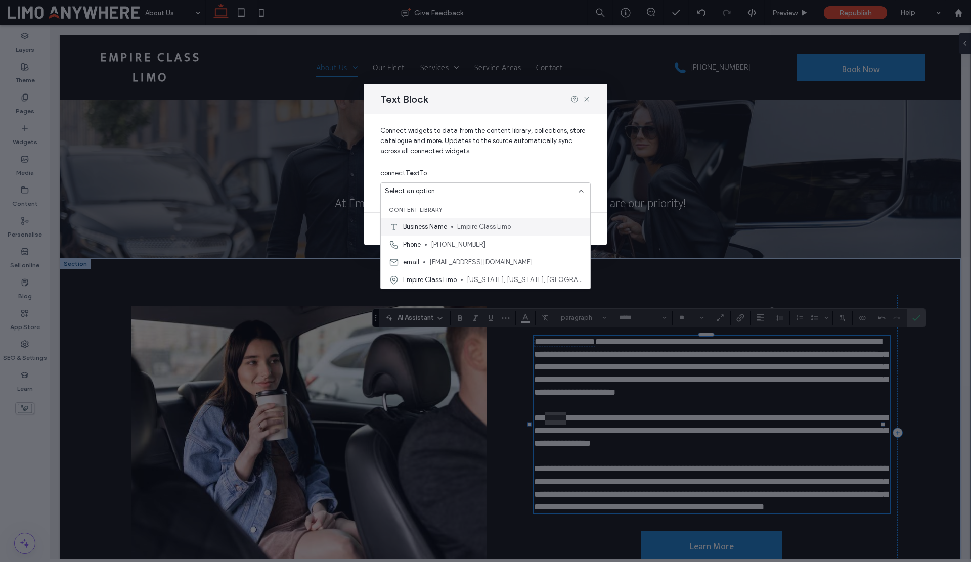
click at [433, 231] on span "Business Name" at bounding box center [425, 227] width 44 height 10
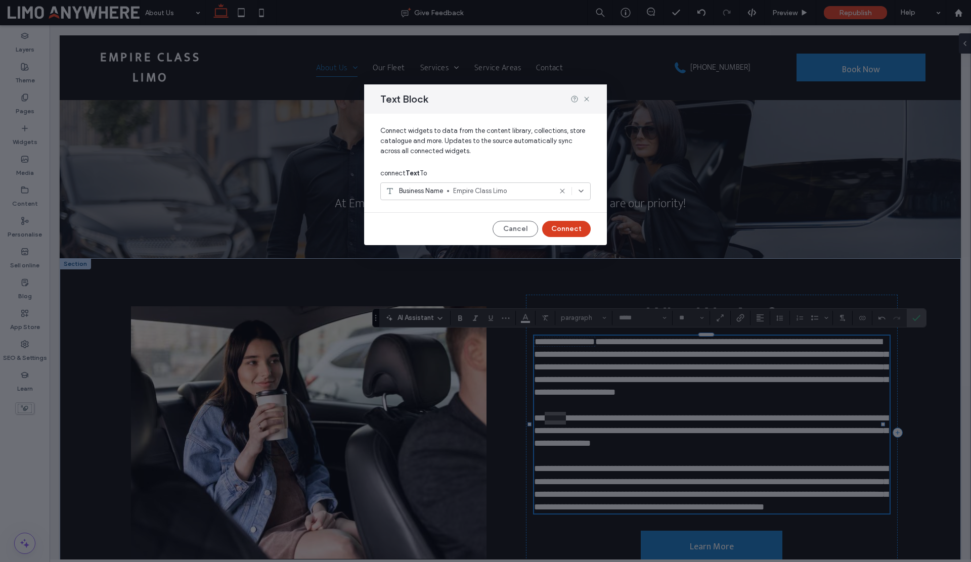
click at [570, 227] on button "Connect" at bounding box center [566, 229] width 49 height 16
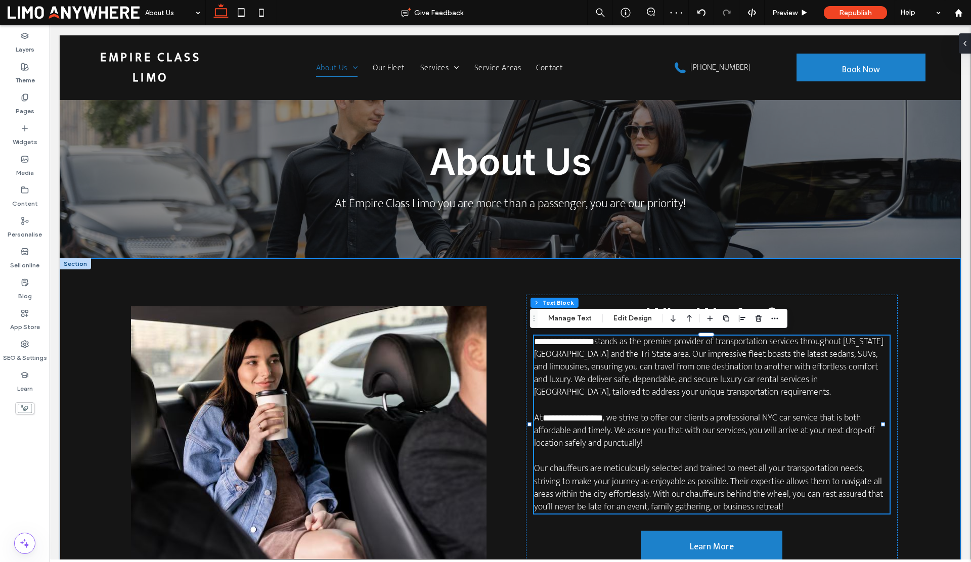
click at [906, 397] on div "**********" at bounding box center [510, 432] width 901 height 349
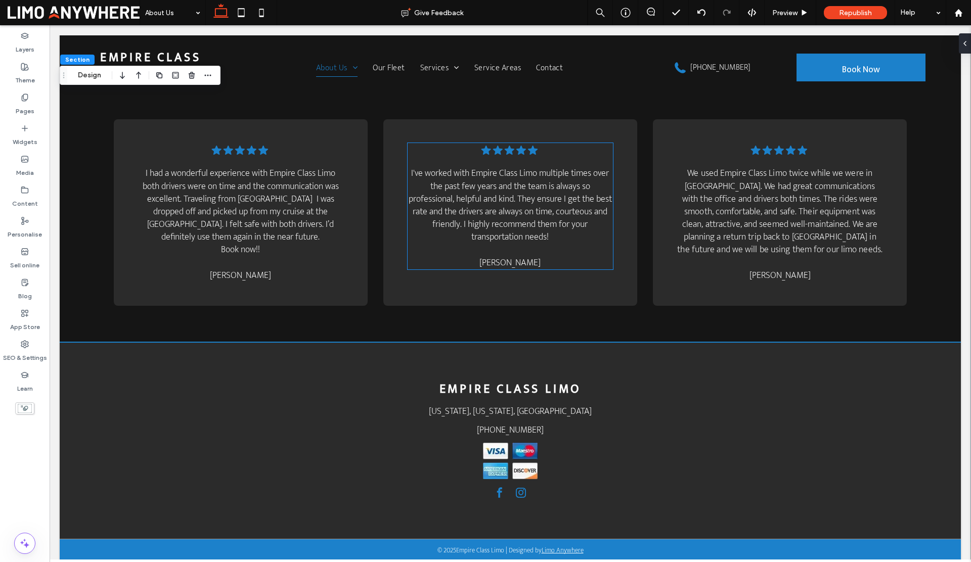
scroll to position [1233, 0]
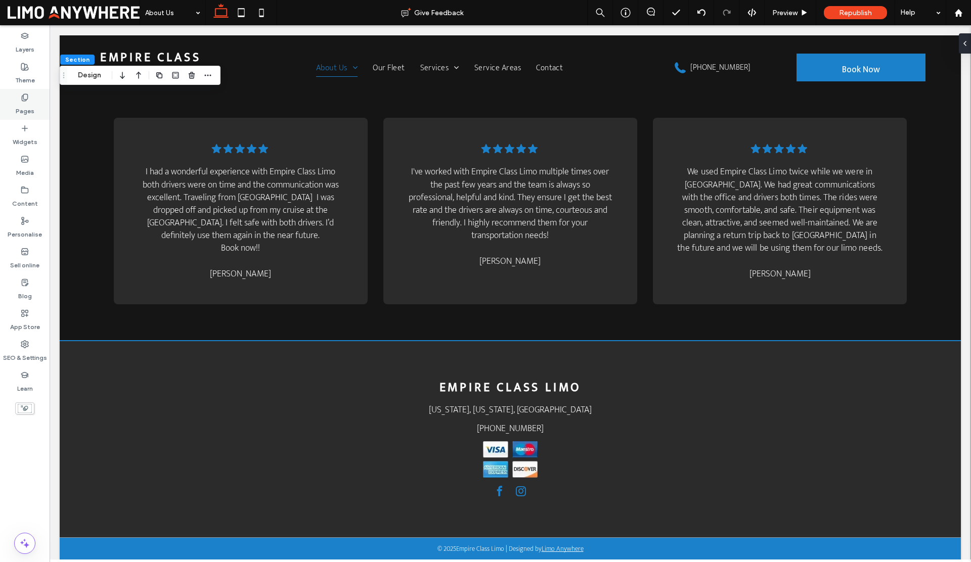
click at [23, 108] on label "Pages" at bounding box center [25, 109] width 19 height 14
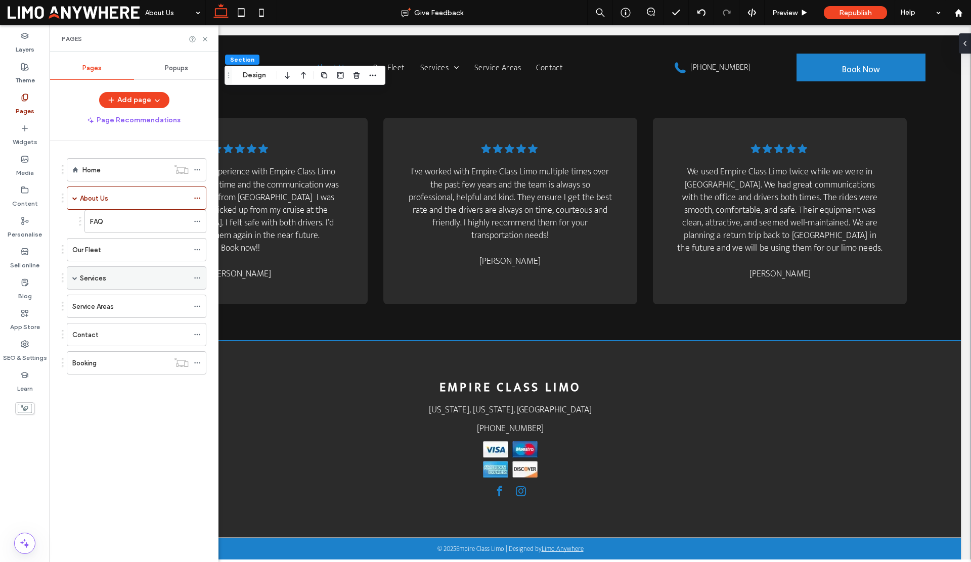
click at [74, 279] on span at bounding box center [74, 278] width 5 height 5
click at [80, 352] on label "Service Areas" at bounding box center [92, 353] width 41 height 18
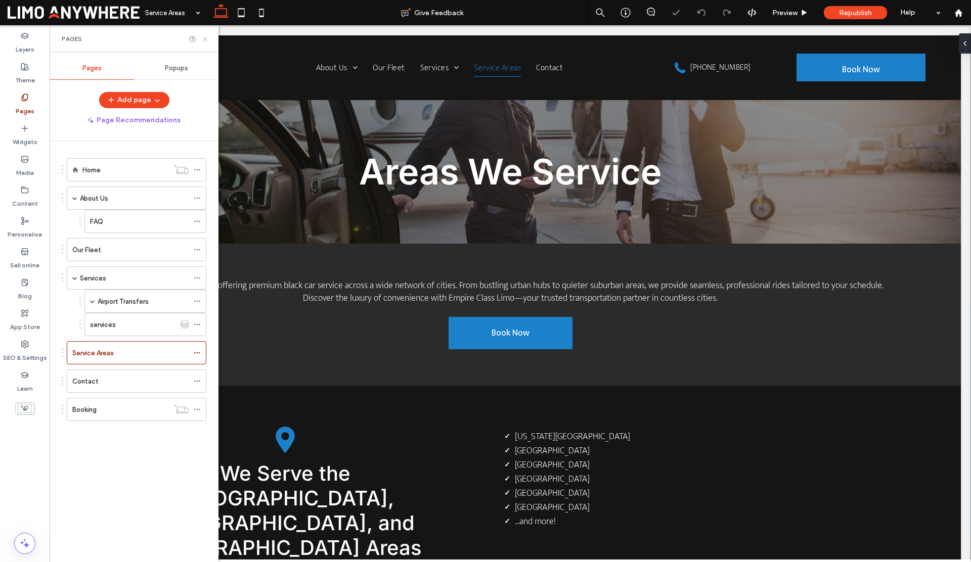
click at [204, 42] on icon at bounding box center [205, 39] width 8 height 8
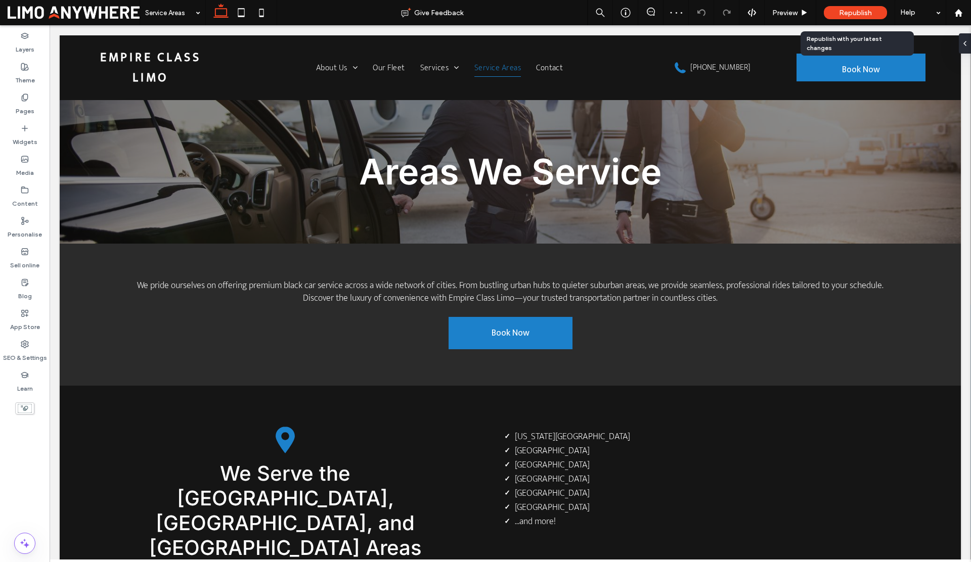
click at [845, 11] on span "Republish" at bounding box center [855, 13] width 33 height 9
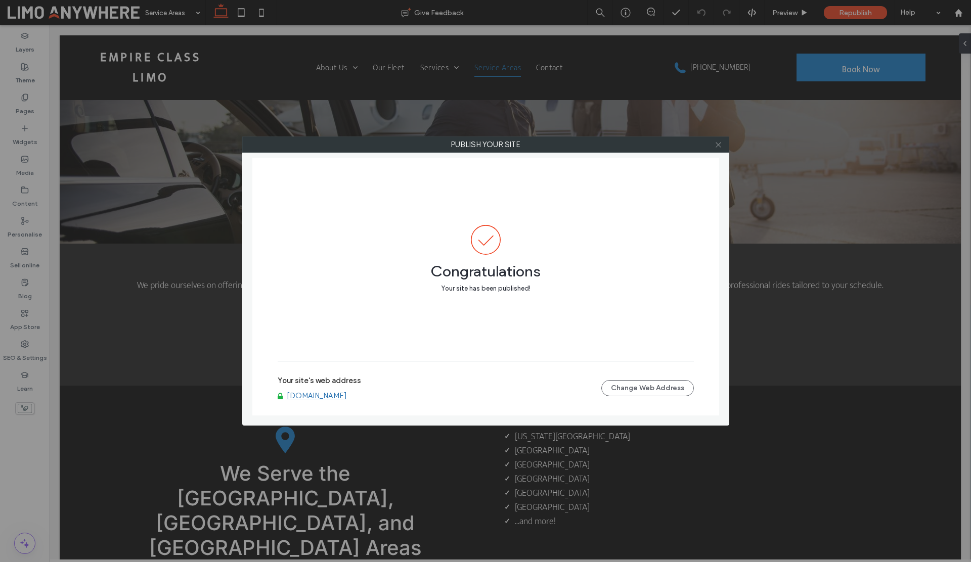
click at [719, 147] on icon at bounding box center [718, 145] width 8 height 8
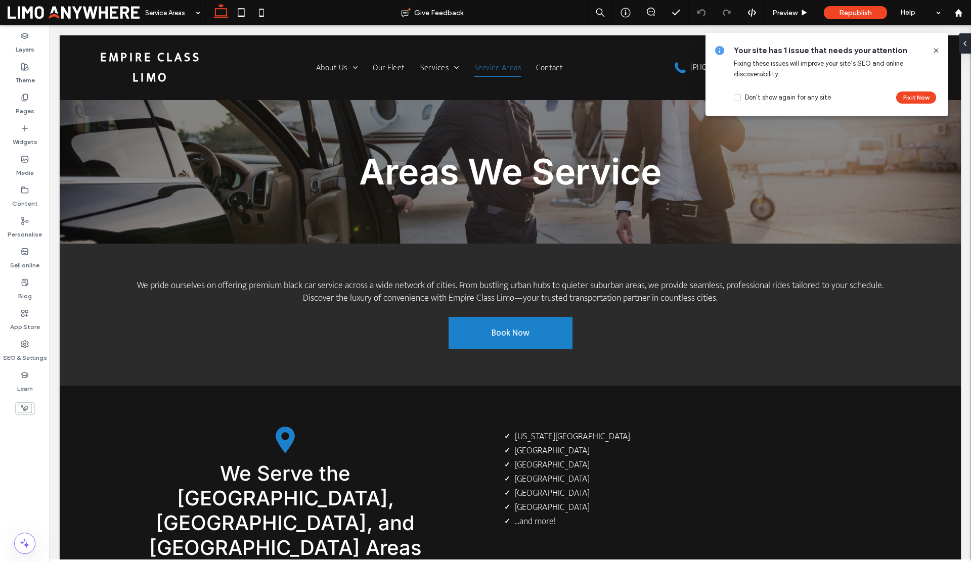
click at [935, 52] on icon at bounding box center [936, 51] width 8 height 8
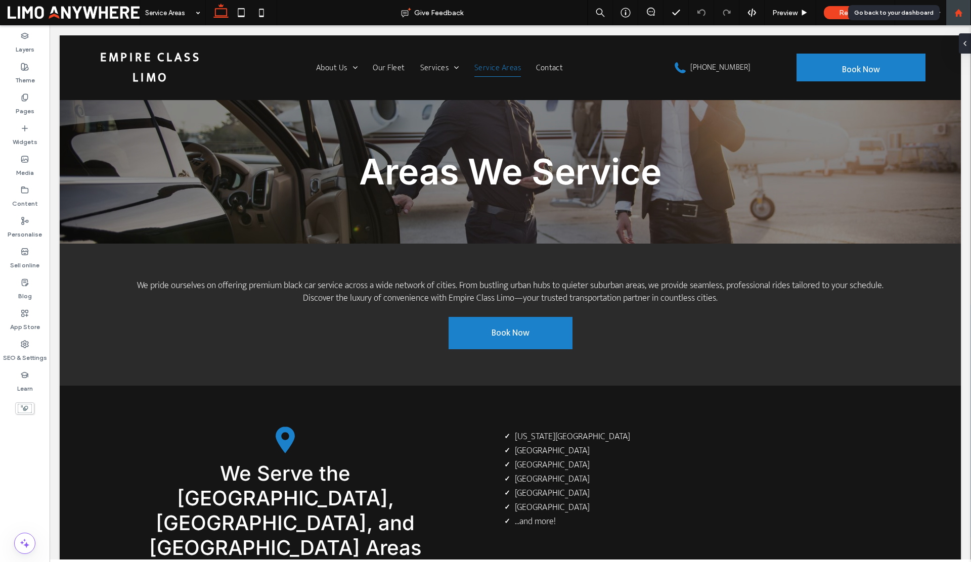
click at [956, 10] on icon at bounding box center [958, 13] width 9 height 9
